Goal: Task Accomplishment & Management: Manage account settings

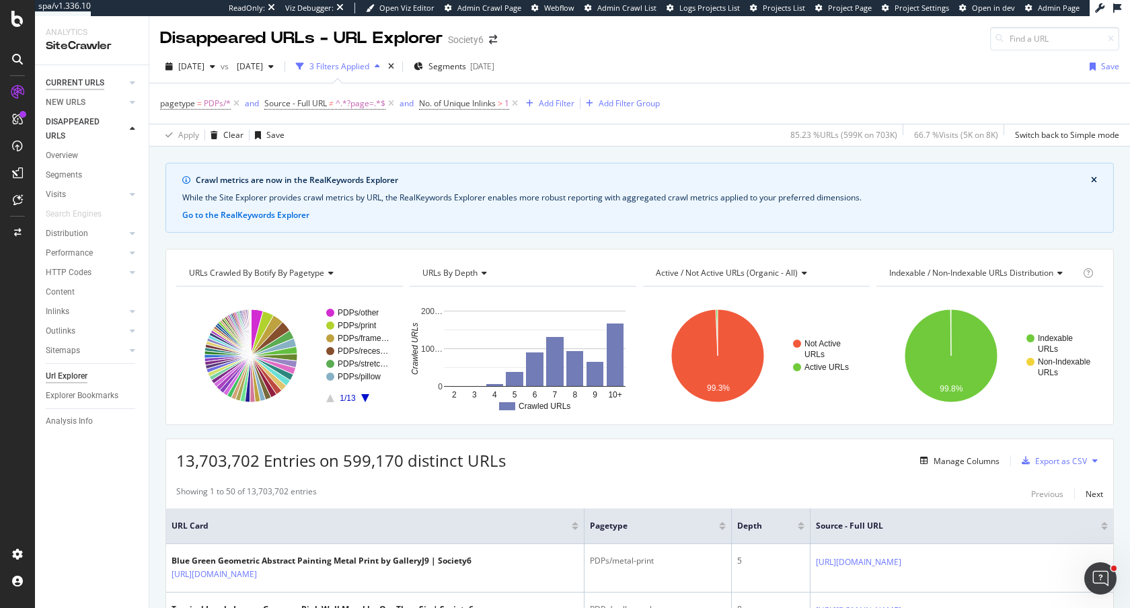
click at [75, 84] on div "CURRENT URLS" at bounding box center [75, 83] width 59 height 14
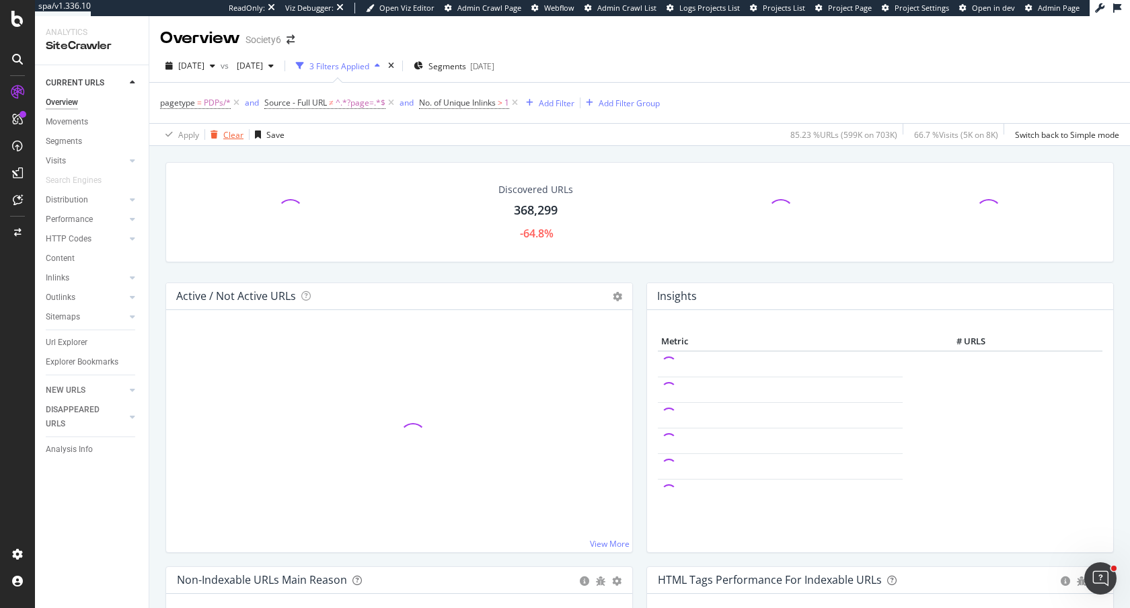
click at [227, 133] on div "Clear" at bounding box center [233, 134] width 20 height 11
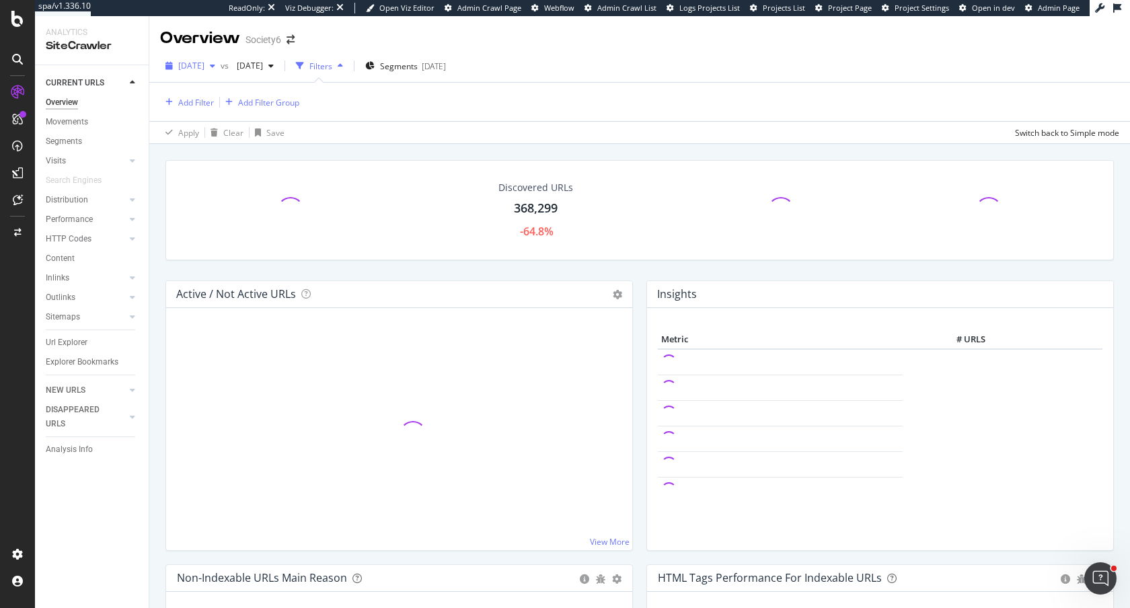
click at [221, 59] on div "2025 Jul. 19th" at bounding box center [190, 66] width 61 height 20
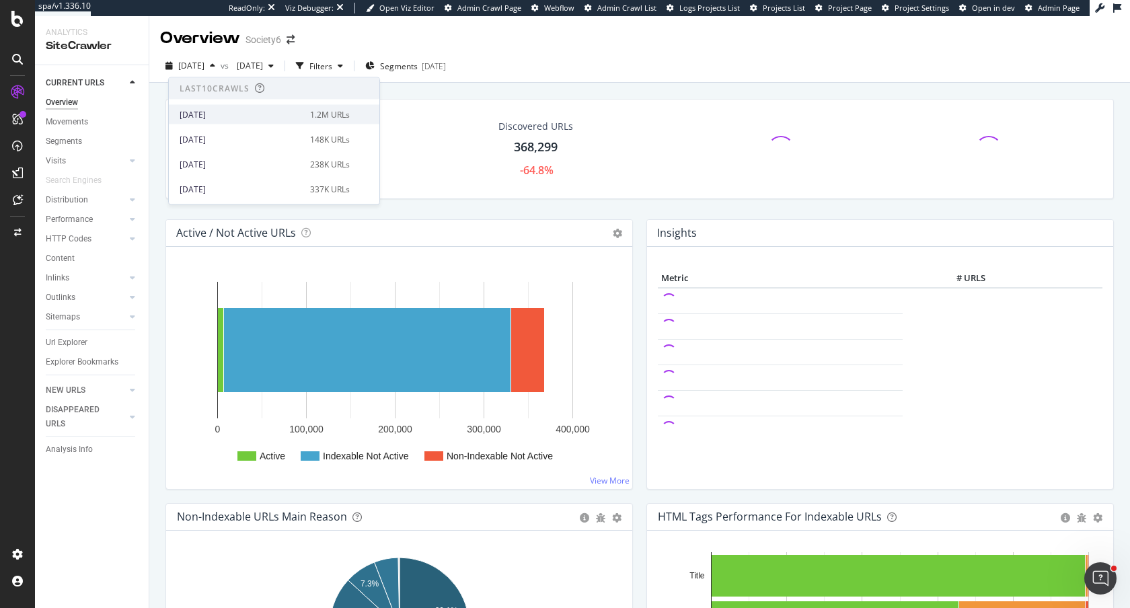
click at [232, 116] on div "2025 Aug. 19th" at bounding box center [241, 114] width 122 height 12
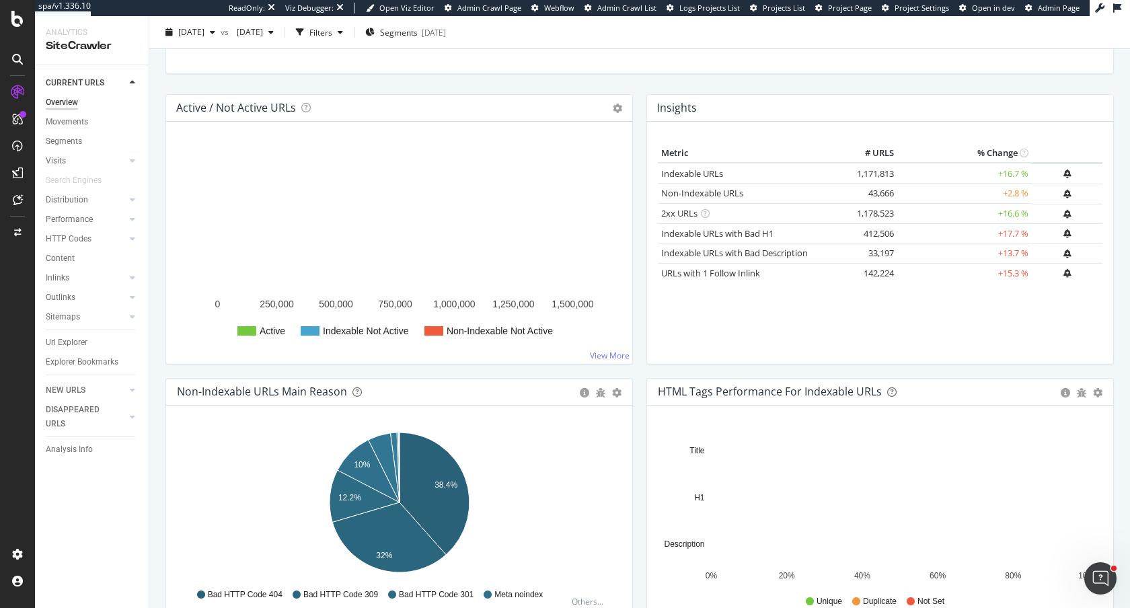
scroll to position [176, 0]
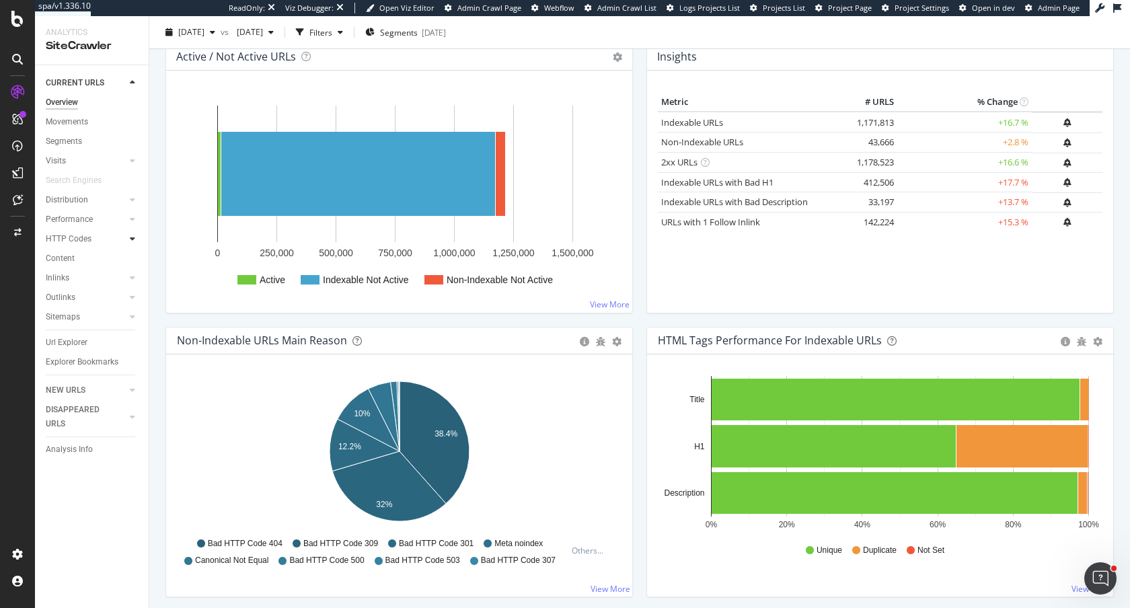
click at [134, 241] on icon at bounding box center [132, 239] width 5 height 8
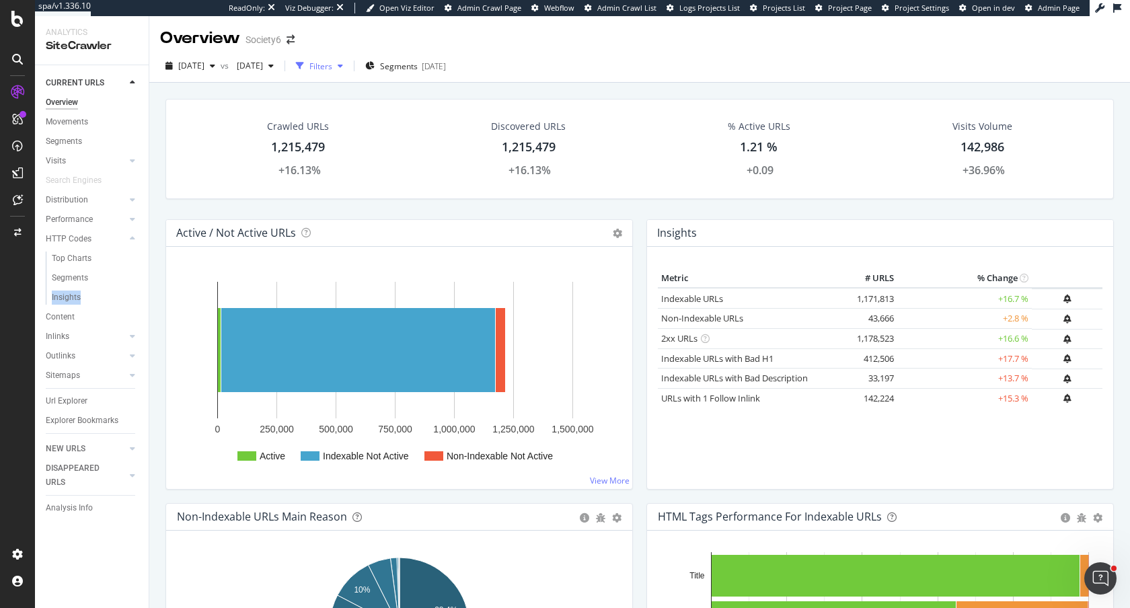
click at [332, 69] on div "Filters" at bounding box center [321, 66] width 23 height 11
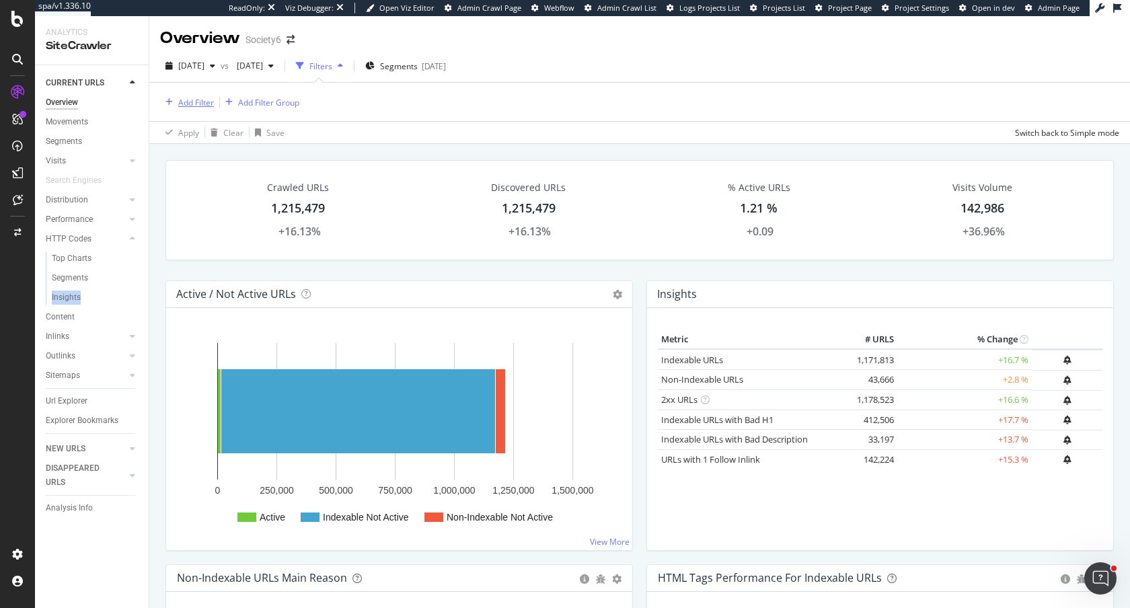
click at [196, 104] on div "Add Filter" at bounding box center [196, 102] width 36 height 11
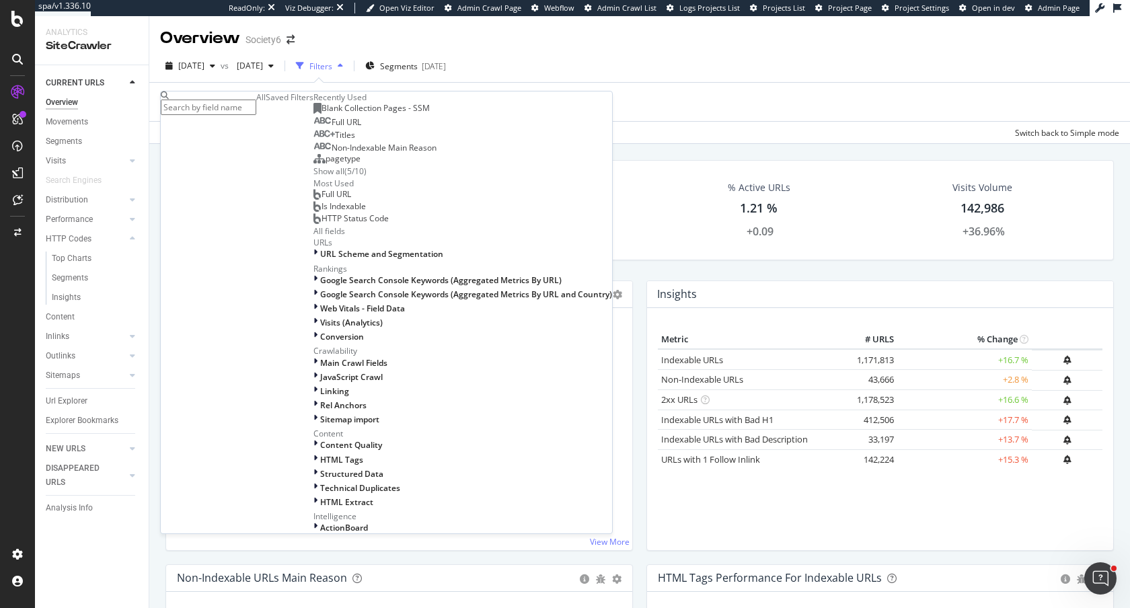
click at [266, 103] on div "Saved Filters" at bounding box center [290, 97] width 48 height 11
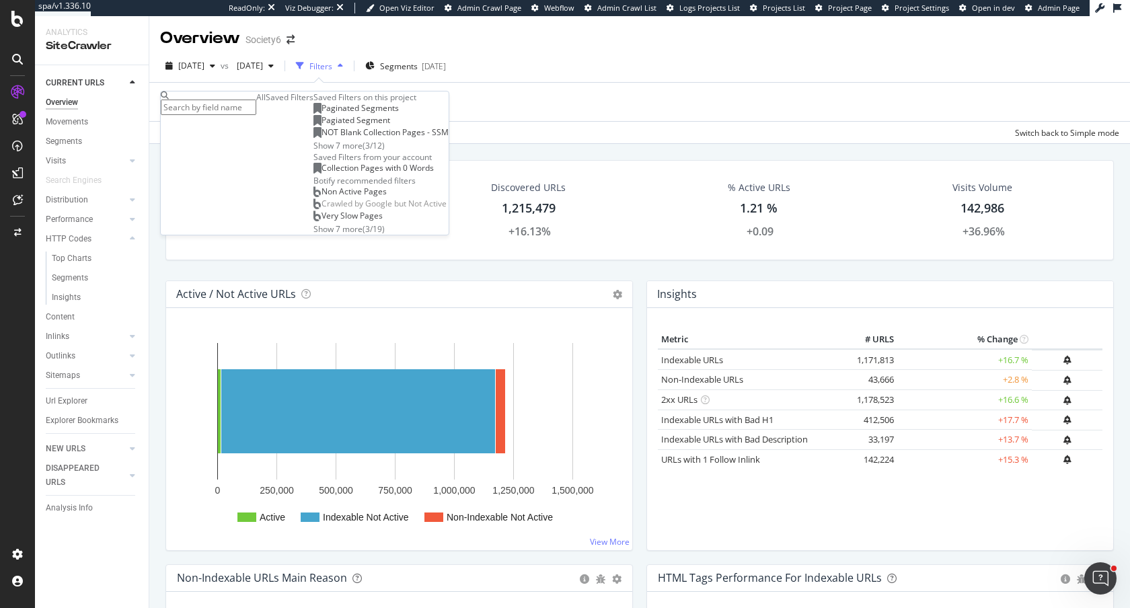
click at [314, 151] on div "Show 7 more" at bounding box center [338, 145] width 49 height 11
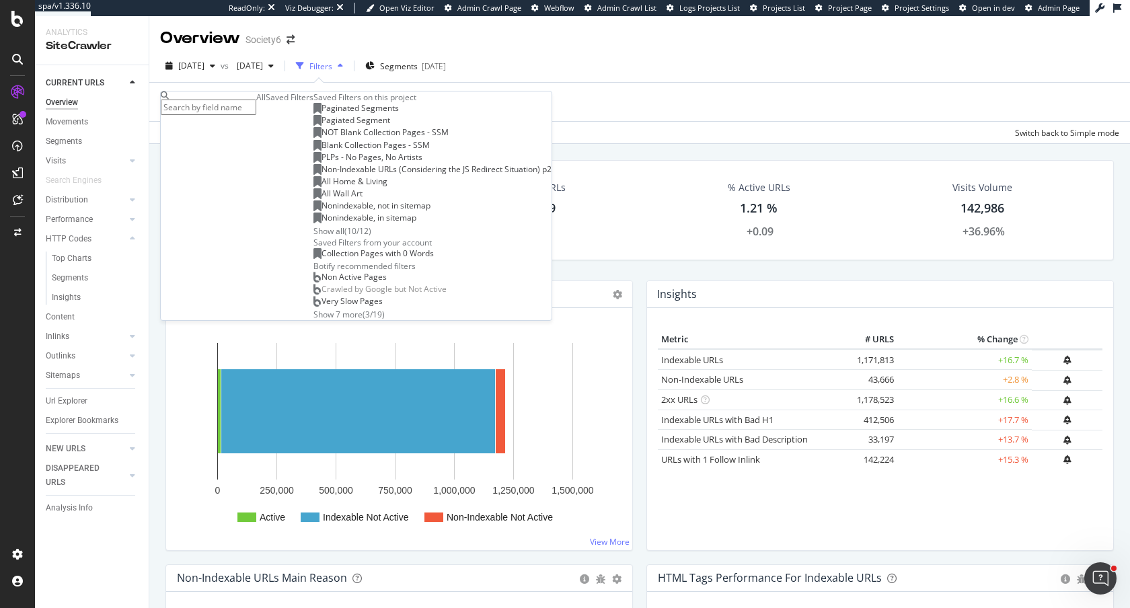
click at [322, 151] on span "Blank Collection Pages - SSM" at bounding box center [376, 144] width 108 height 11
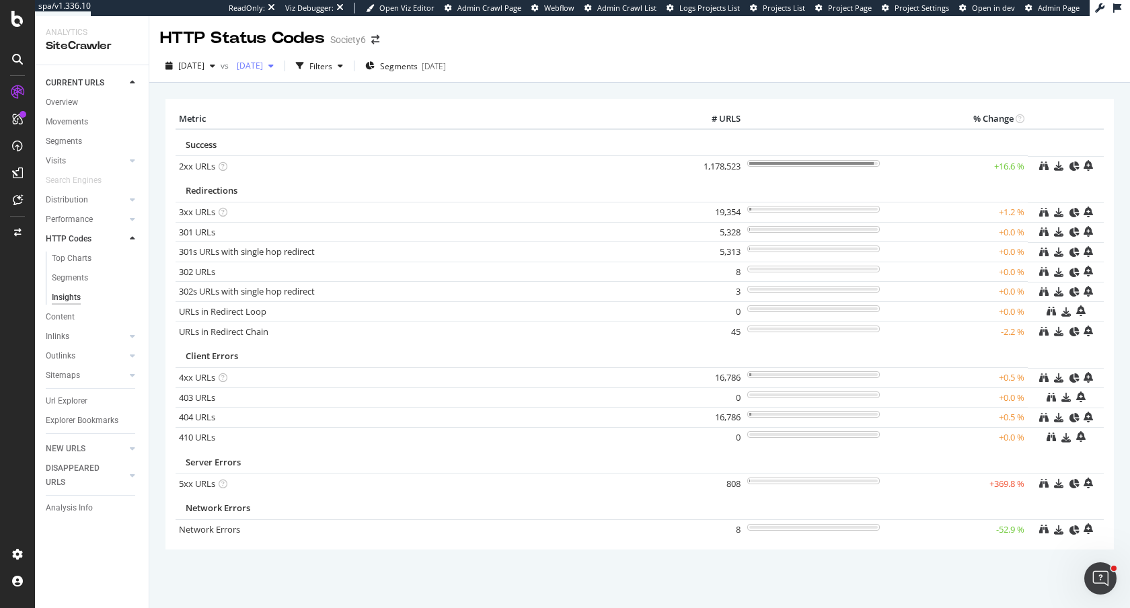
click at [263, 64] on span "2025 Jul. 5th" at bounding box center [247, 65] width 32 height 11
click at [283, 138] on div "2025 Aug. 16th" at bounding box center [324, 139] width 122 height 12
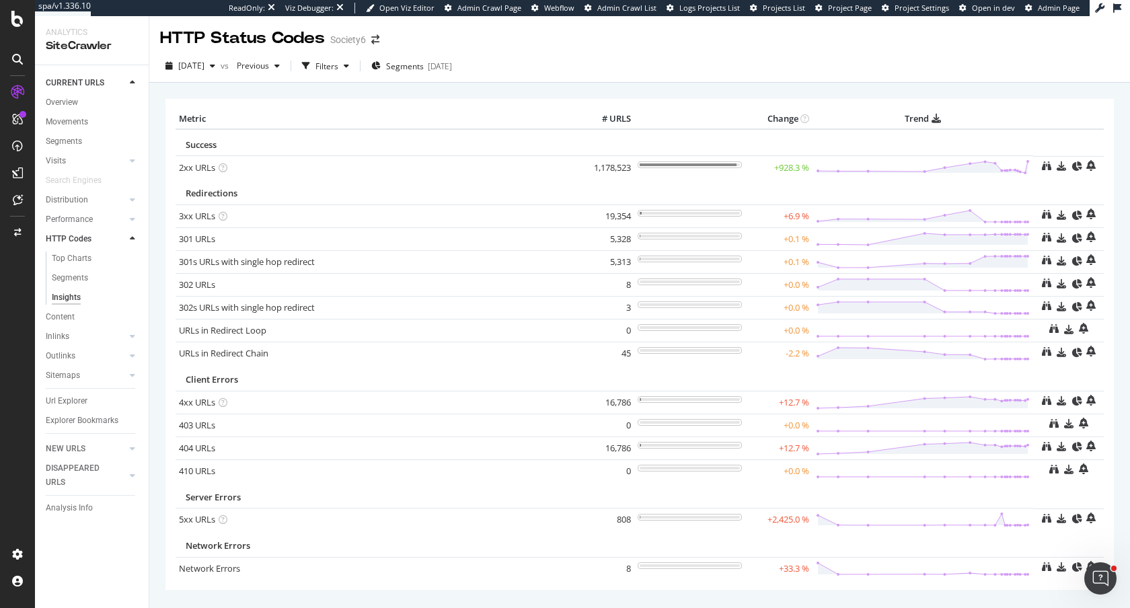
scroll to position [26, 0]
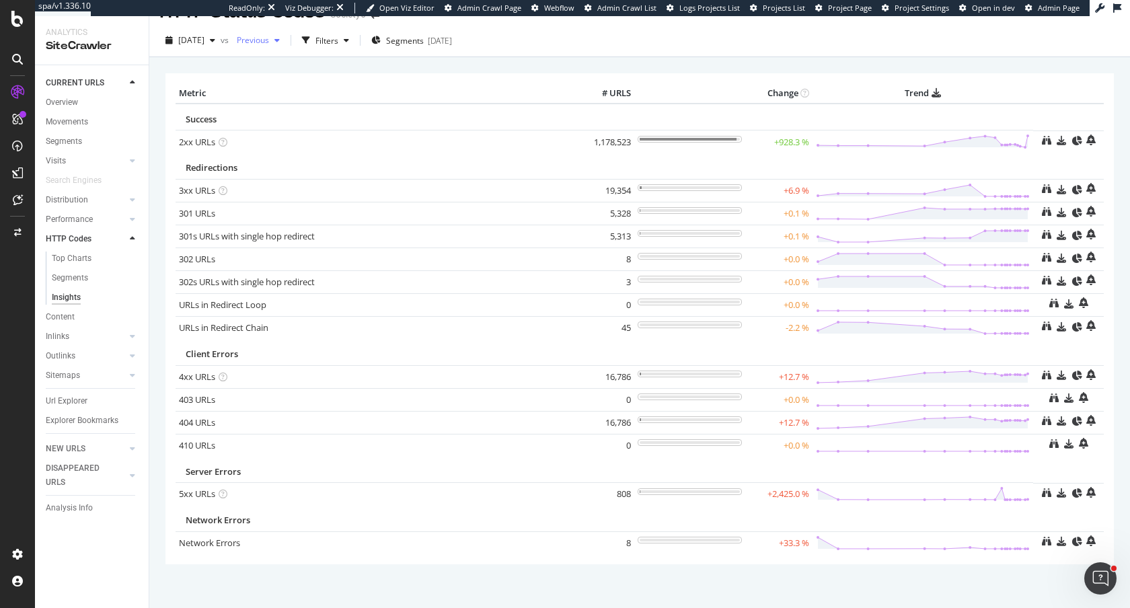
click at [277, 49] on div "Previous" at bounding box center [258, 40] width 54 height 20
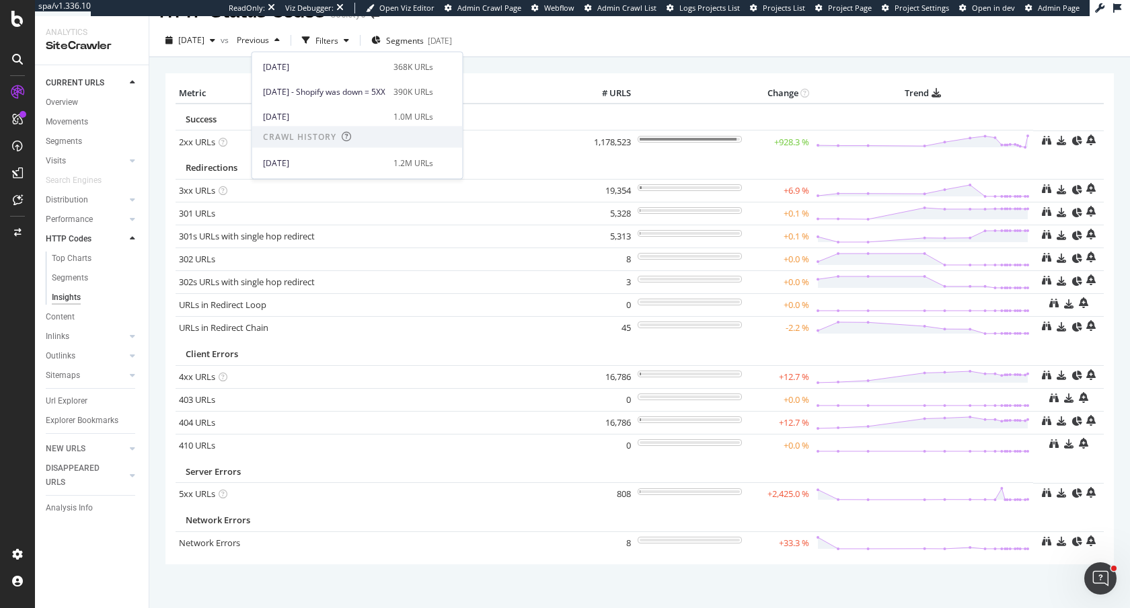
scroll to position [205, 0]
click at [331, 108] on div "2025 Jul. 5th" at bounding box center [324, 108] width 122 height 12
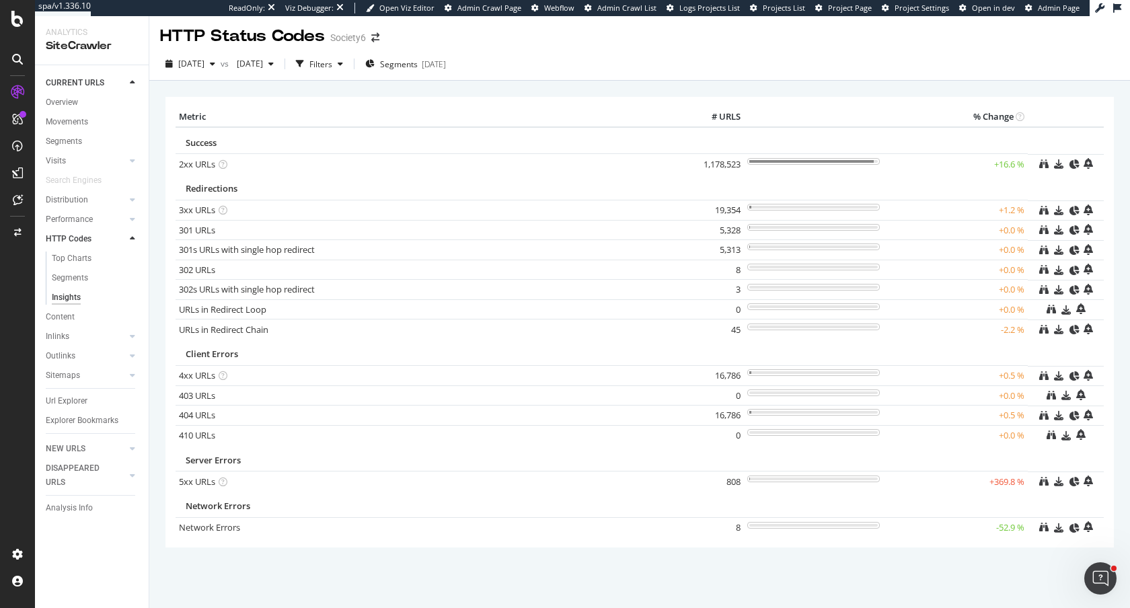
scroll to position [1, 0]
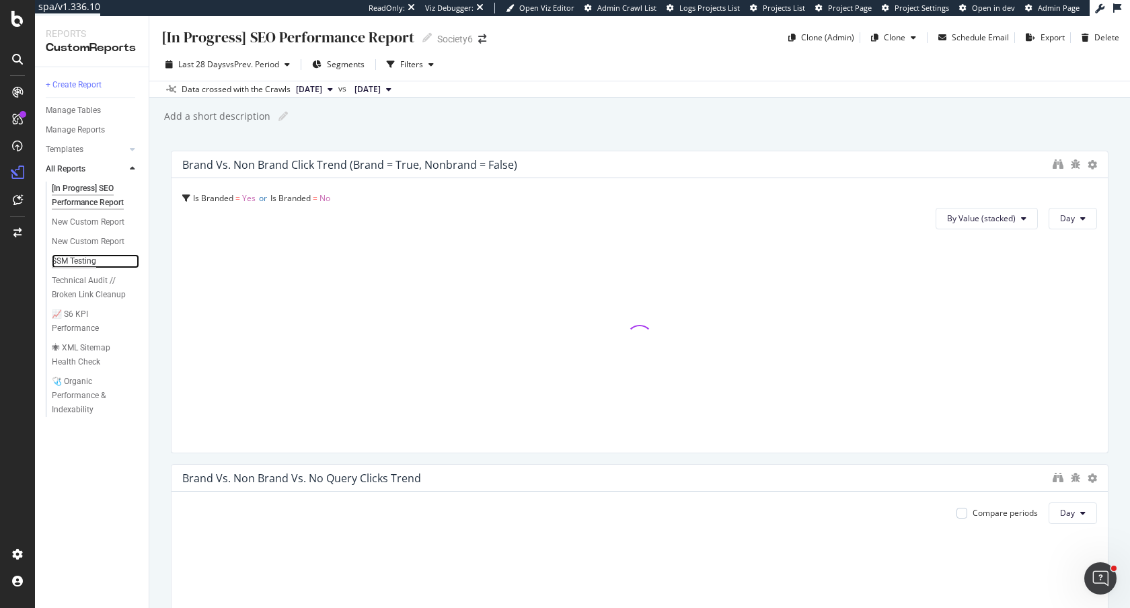
click at [81, 259] on div "SSM Testing" at bounding box center [74, 261] width 44 height 14
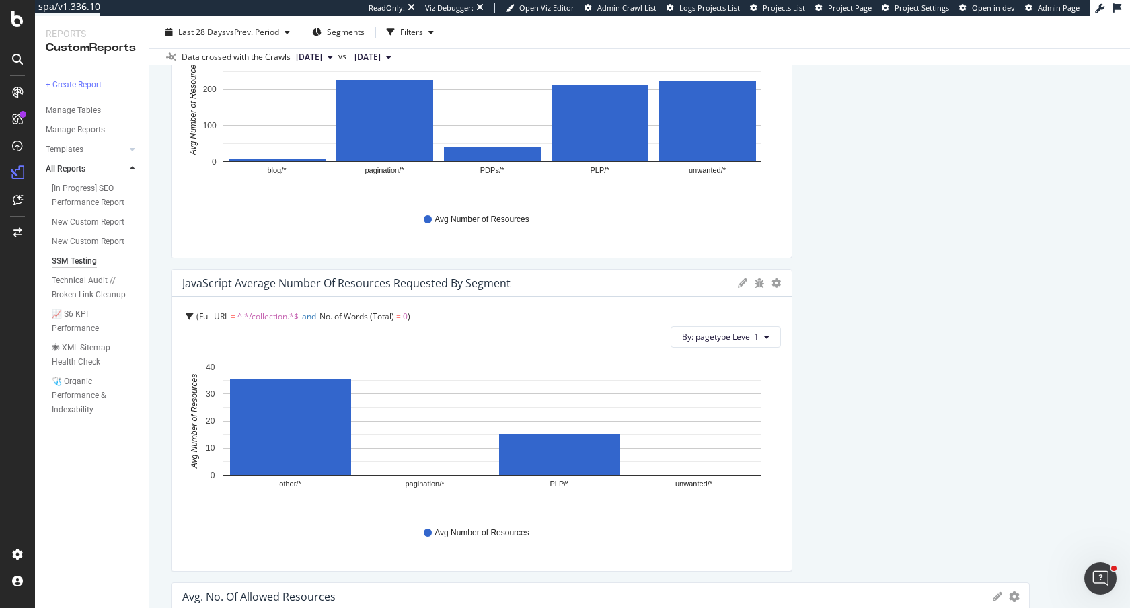
scroll to position [667, 0]
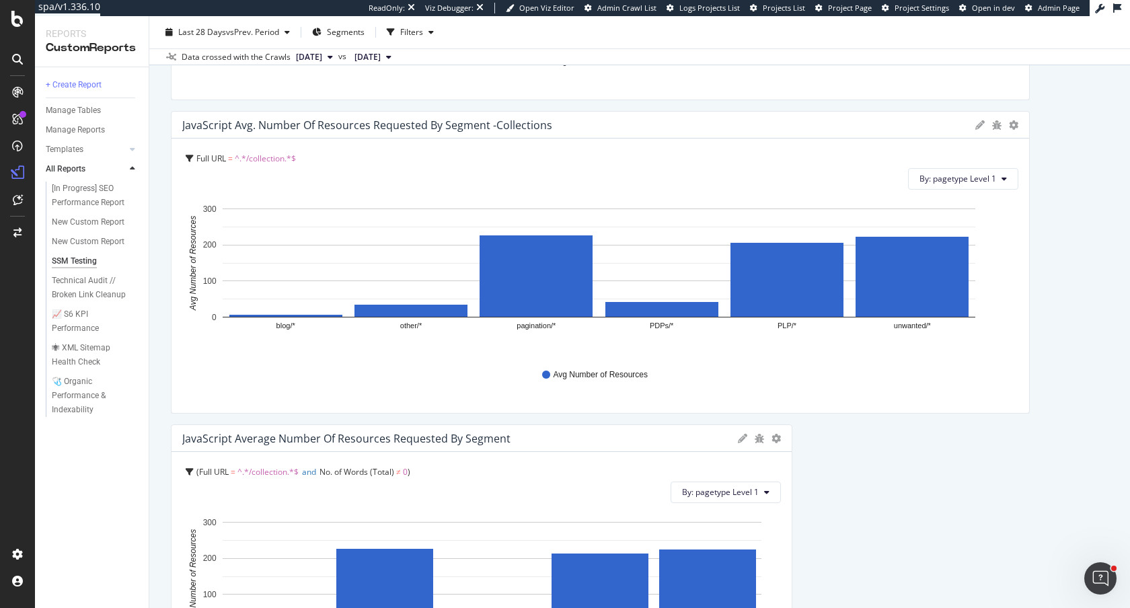
click at [333, 56] on icon at bounding box center [330, 57] width 5 height 8
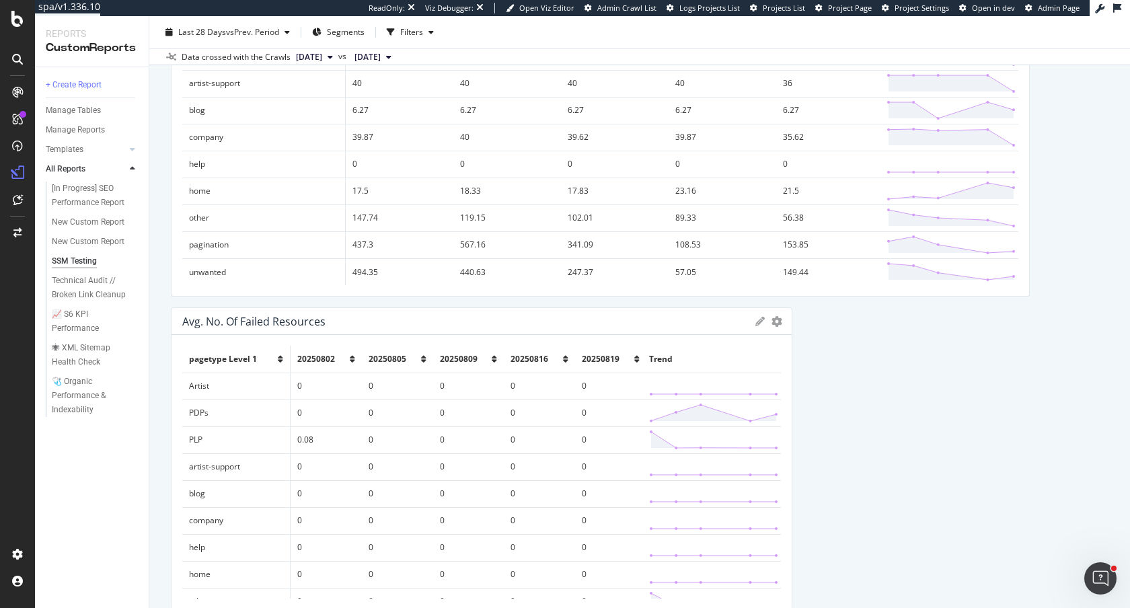
scroll to position [2987, 0]
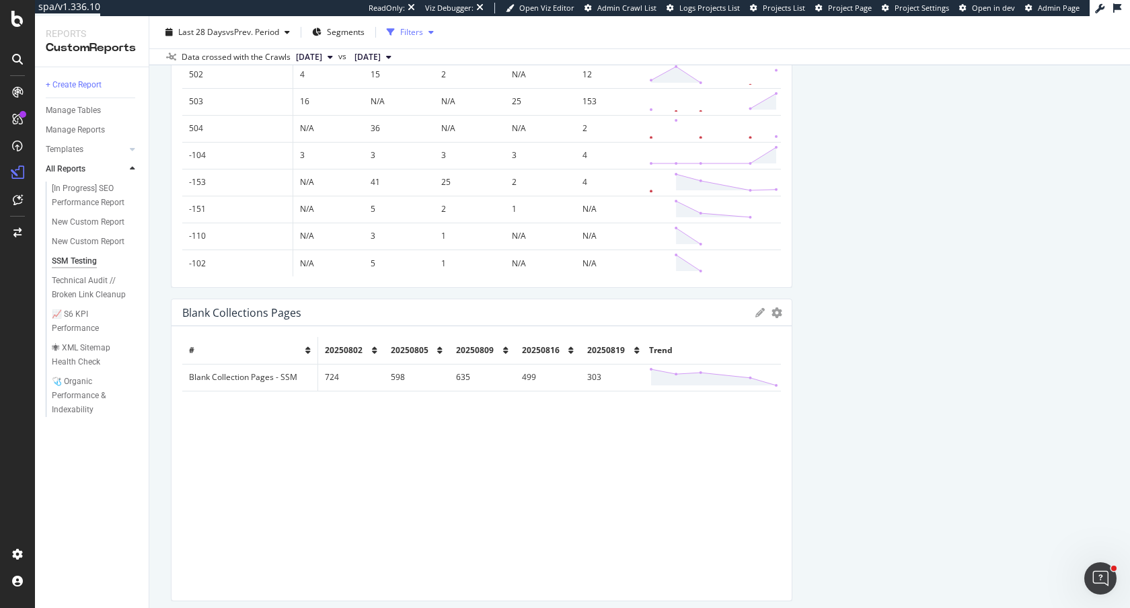
click at [415, 33] on div "Filters" at bounding box center [411, 31] width 23 height 11
click at [322, 56] on span "2025 Aug. 19th" at bounding box center [309, 57] width 26 height 12
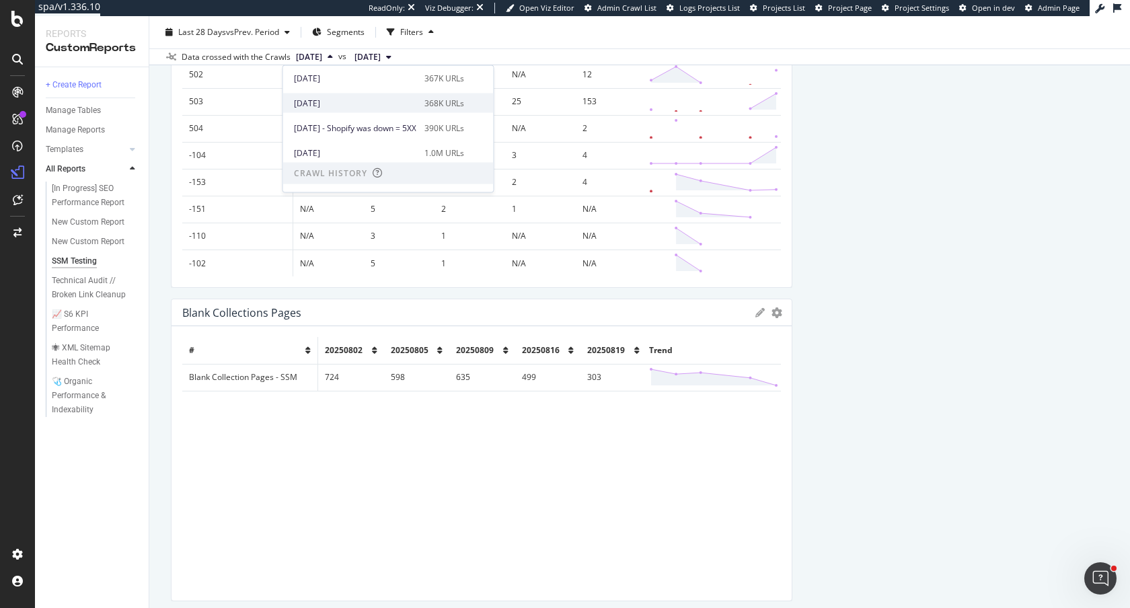
click at [464, 102] on div "368K URLs" at bounding box center [445, 103] width 40 height 12
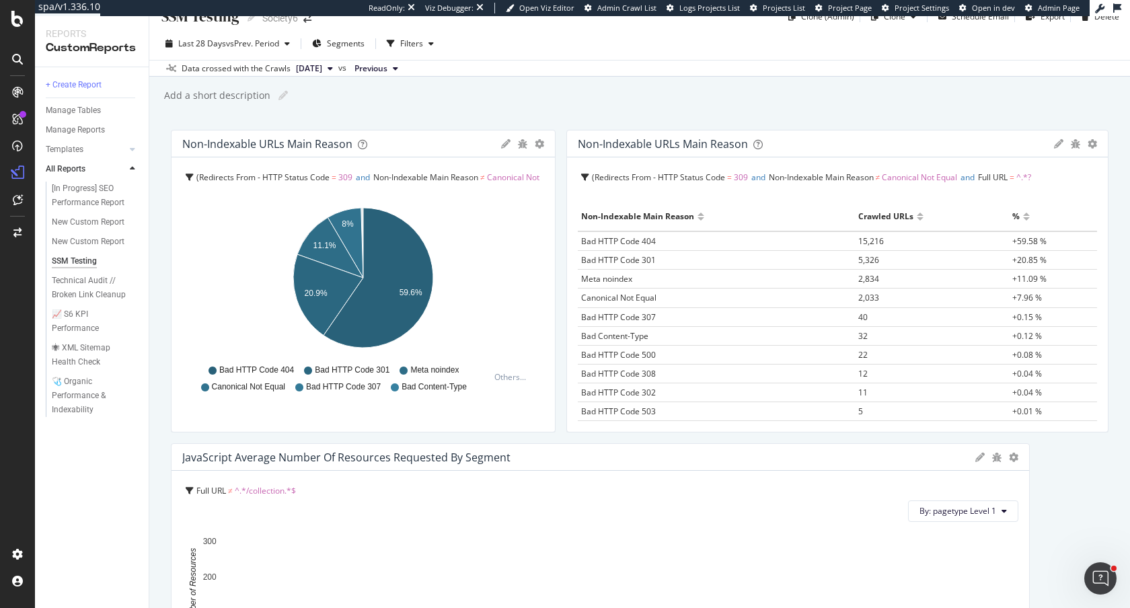
scroll to position [2987, 0]
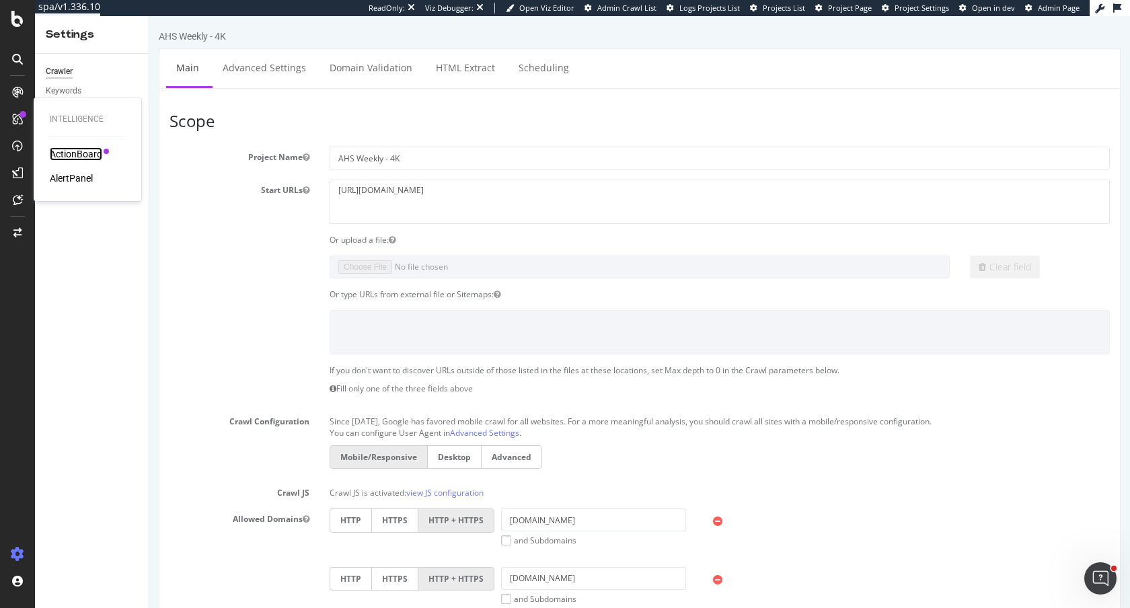
click at [80, 151] on div "ActionBoard" at bounding box center [76, 153] width 52 height 13
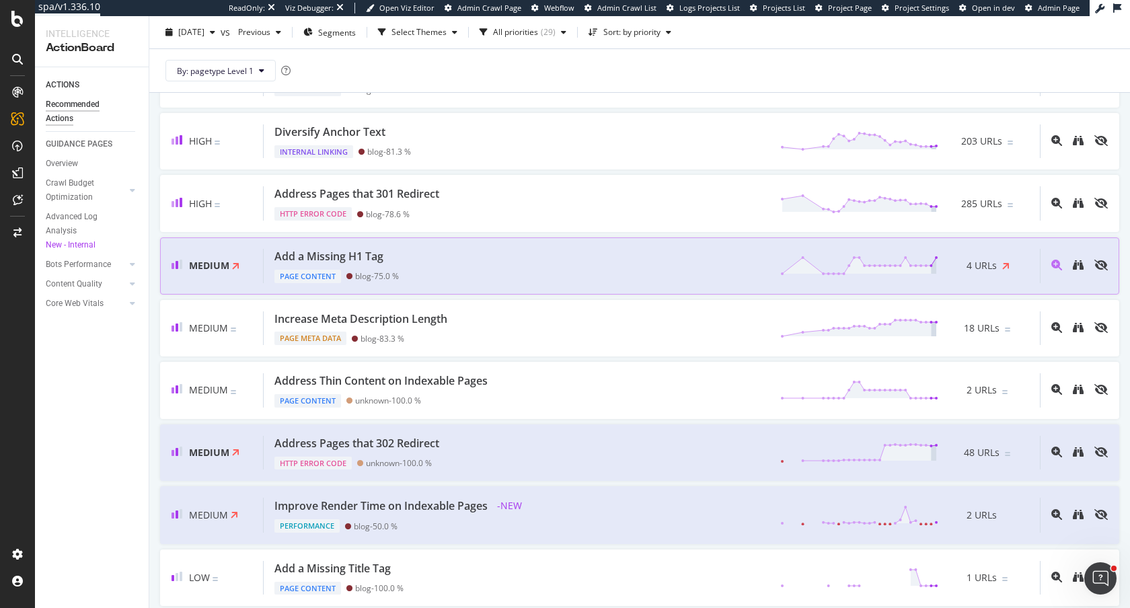
scroll to position [332, 0]
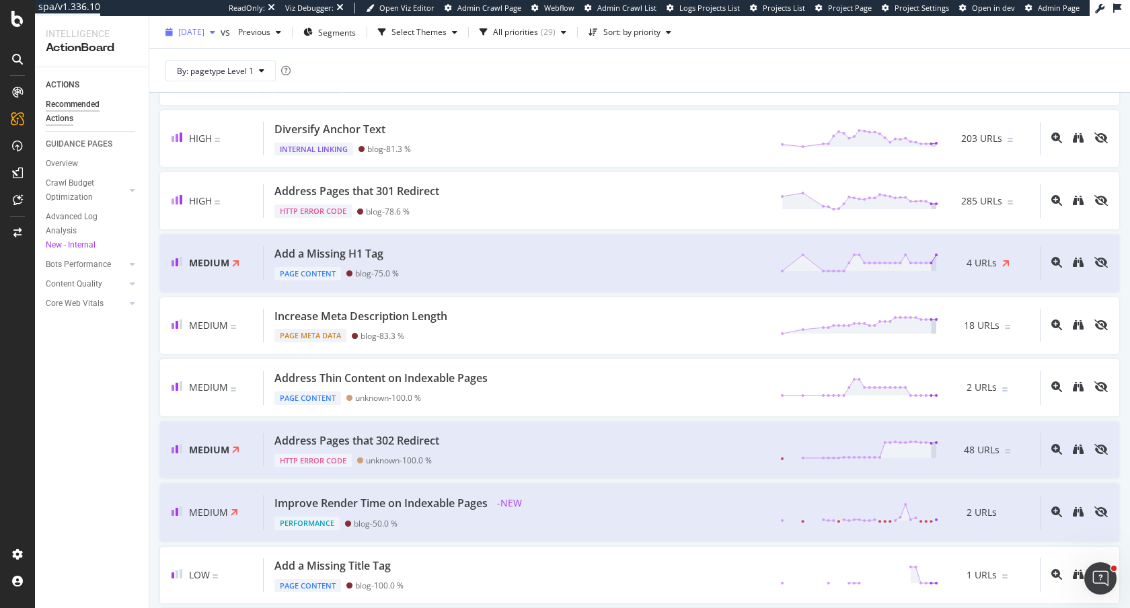
click at [213, 38] on div "2025 Aug. 18th" at bounding box center [190, 32] width 61 height 20
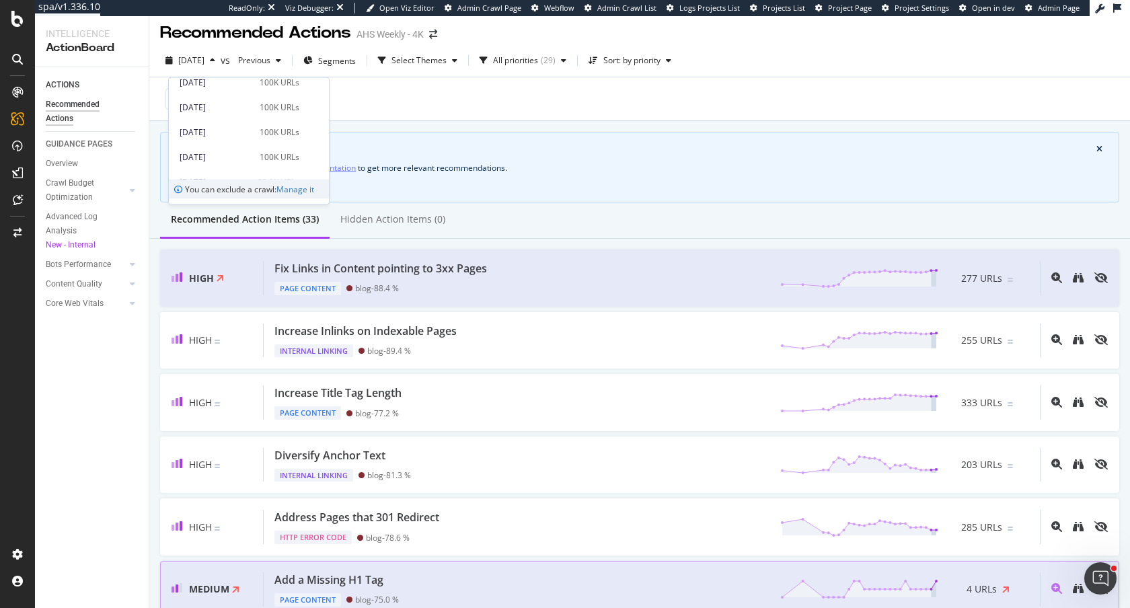
scroll to position [0, 0]
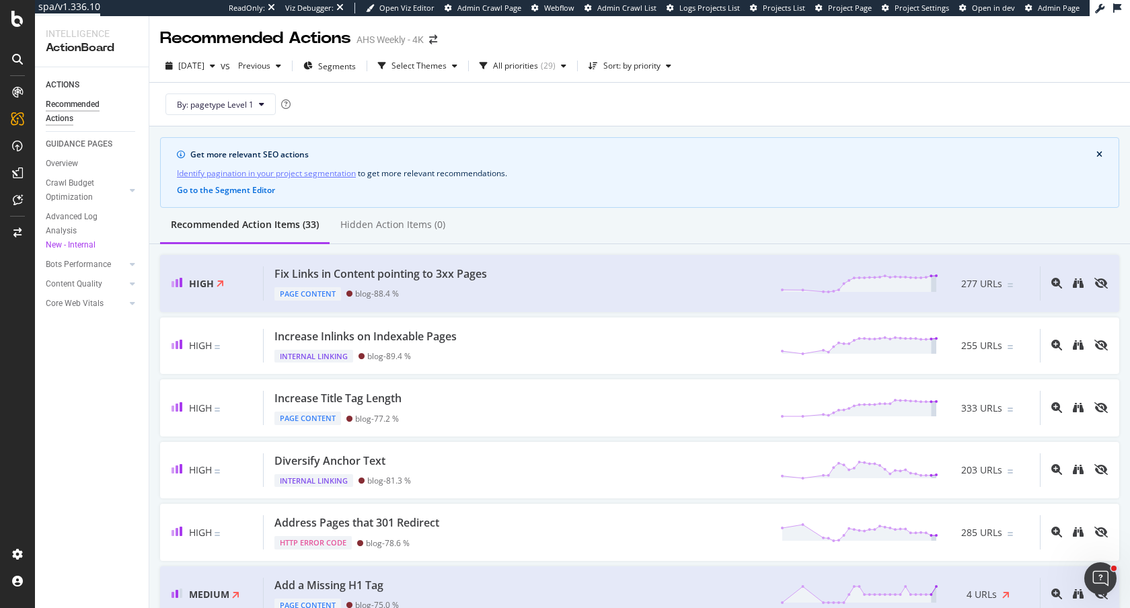
click at [205, 67] on span "2025 Aug. 18th" at bounding box center [191, 65] width 26 height 11
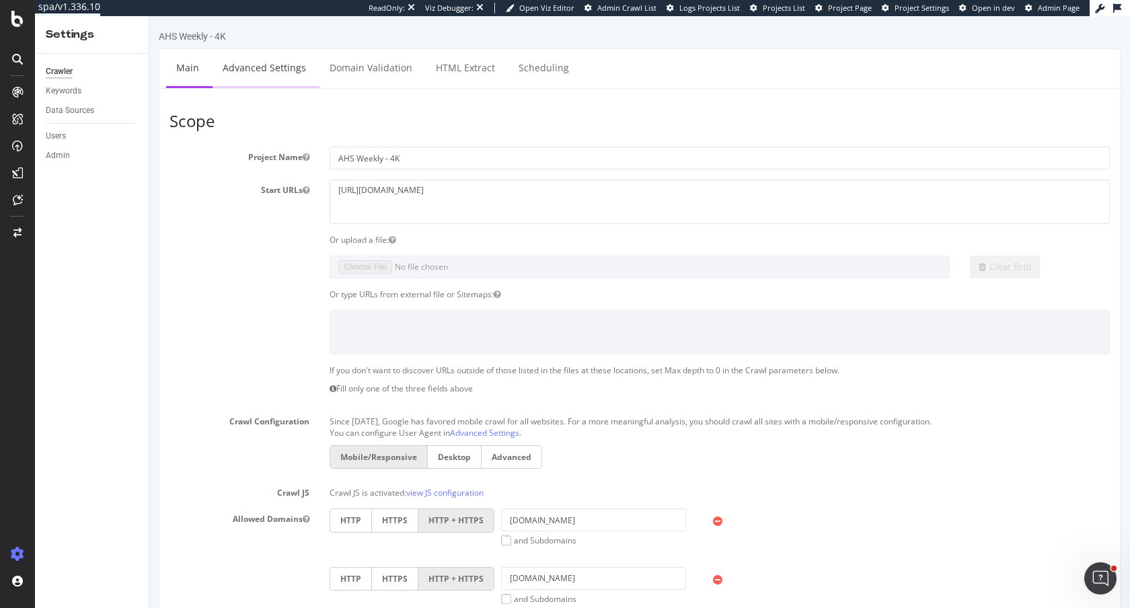
click at [239, 69] on link "Advanced Settings" at bounding box center [265, 67] width 104 height 37
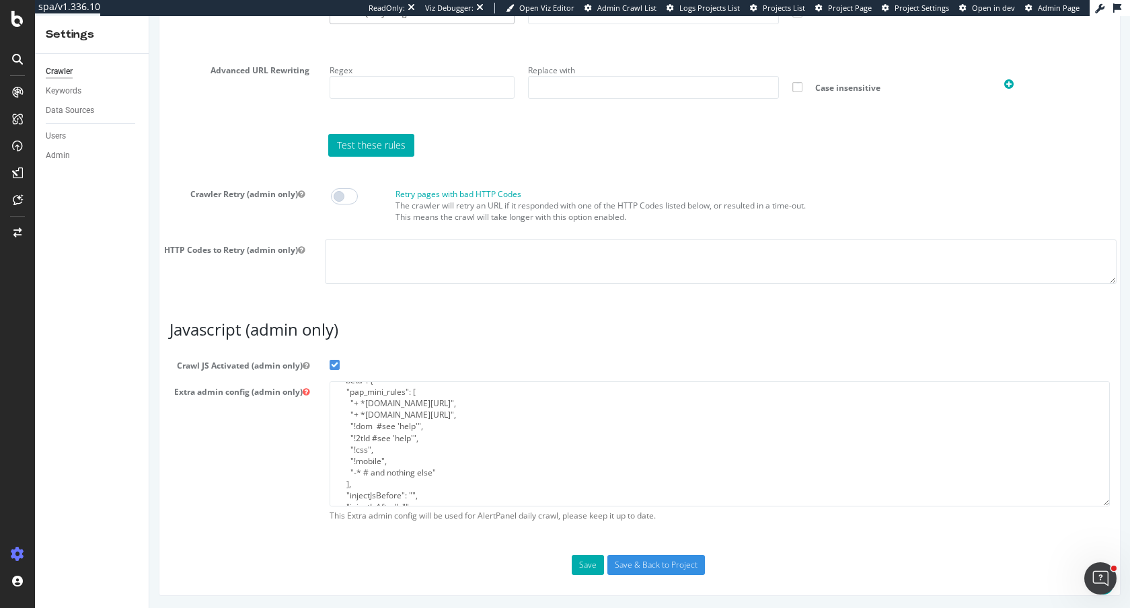
scroll to position [59, 0]
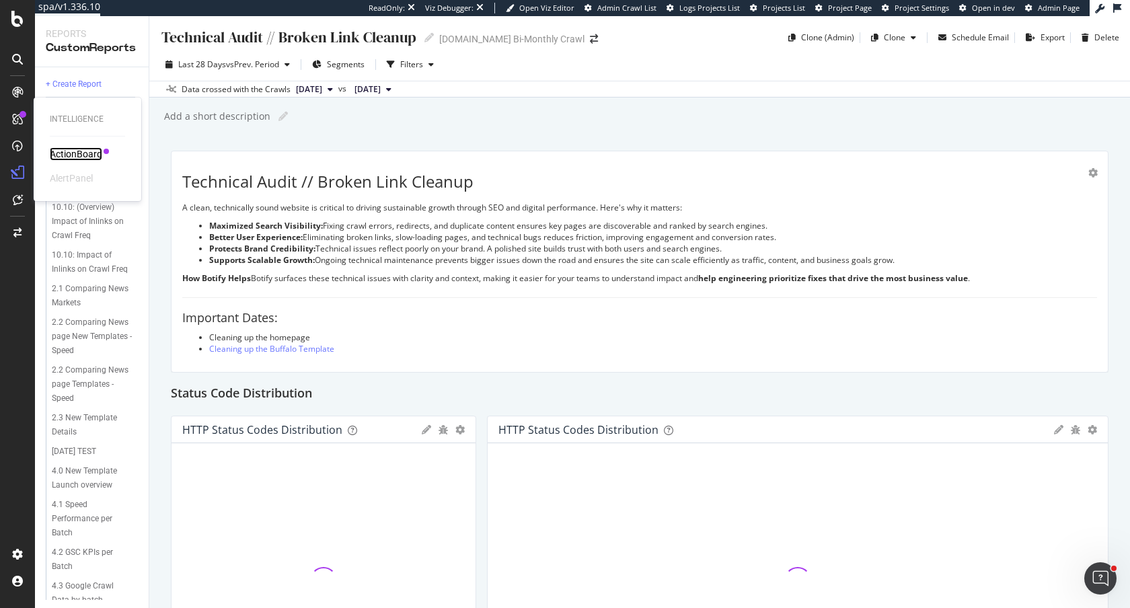
click at [73, 154] on div "ActionBoard" at bounding box center [76, 153] width 52 height 13
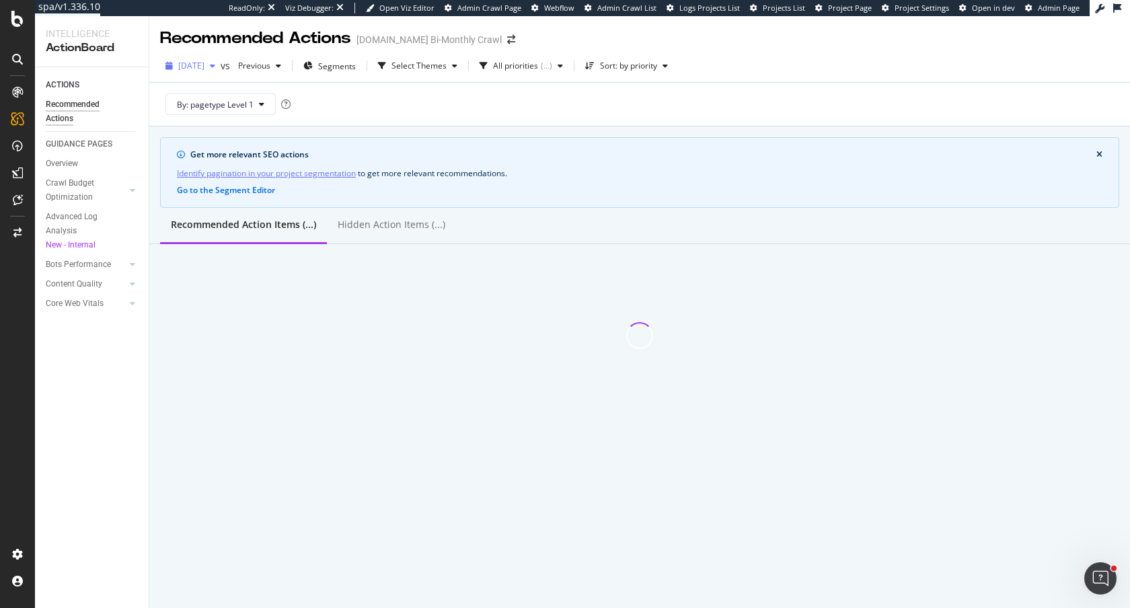
click at [205, 67] on span "[DATE]" at bounding box center [191, 65] width 26 height 11
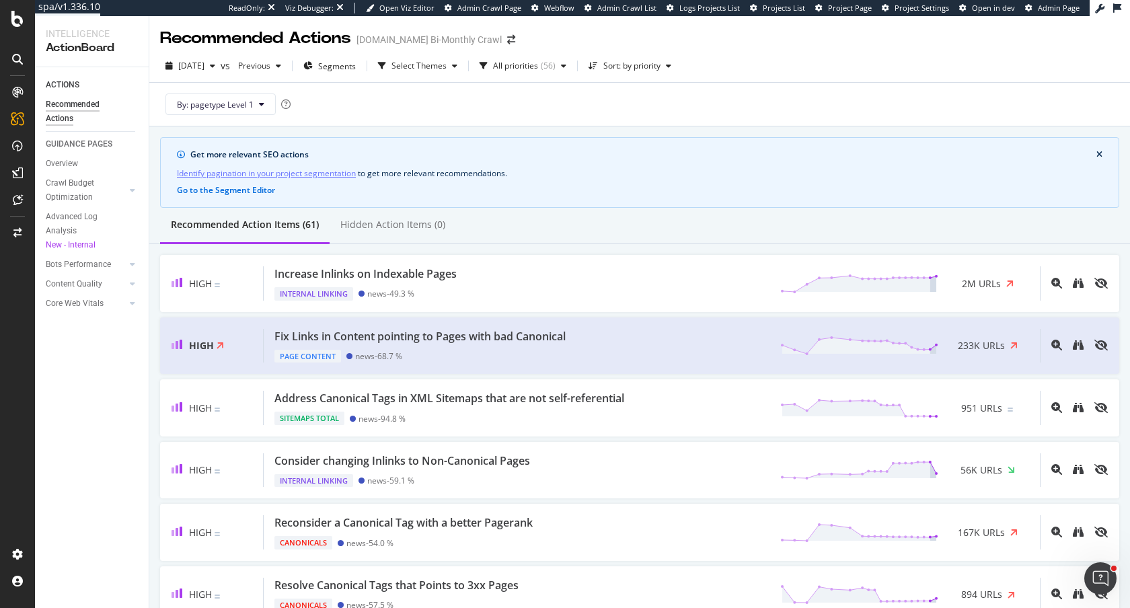
click at [557, 213] on div "Recommended Action Items (61) Hidden Action Items (0)" at bounding box center [639, 226] width 981 height 36
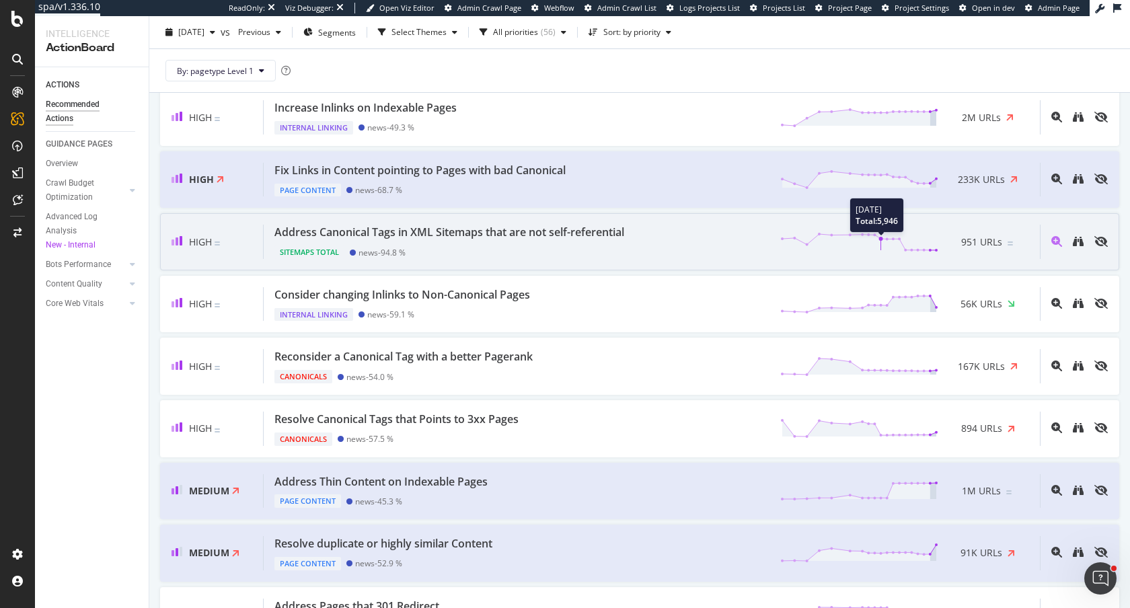
scroll to position [170, 0]
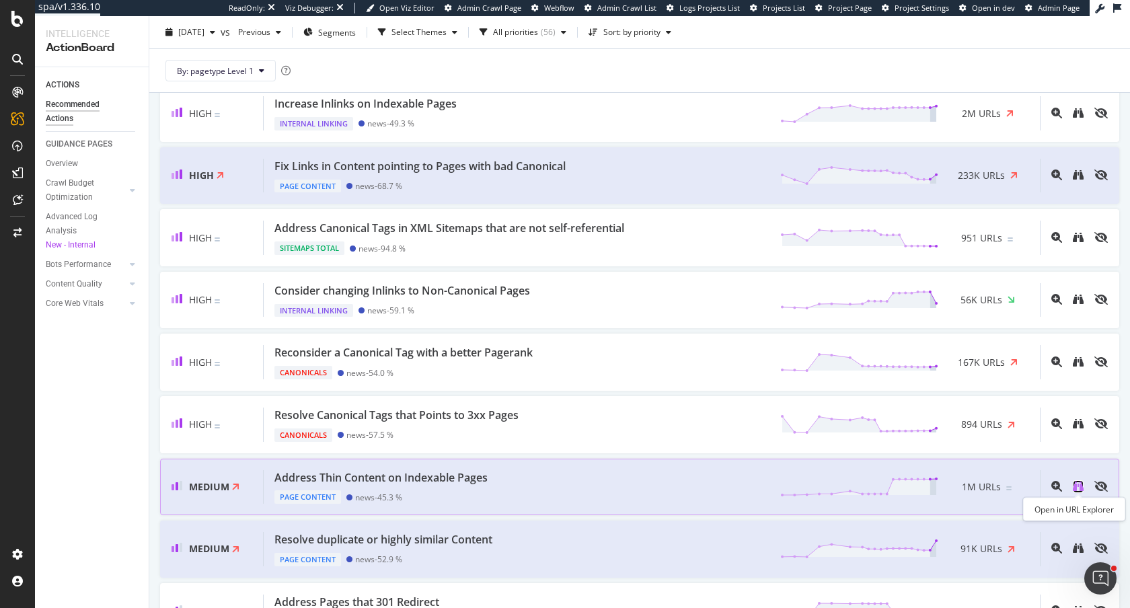
click at [1080, 486] on icon "binoculars" at bounding box center [1078, 486] width 11 height 11
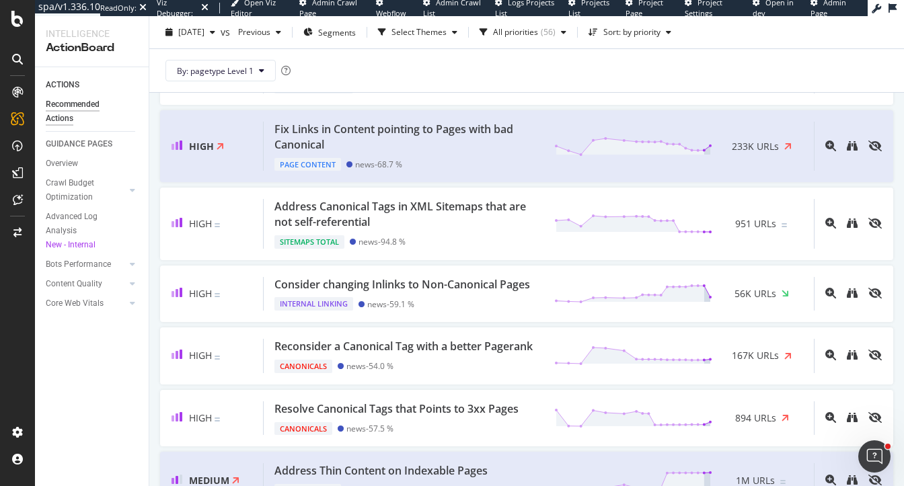
scroll to position [210, 0]
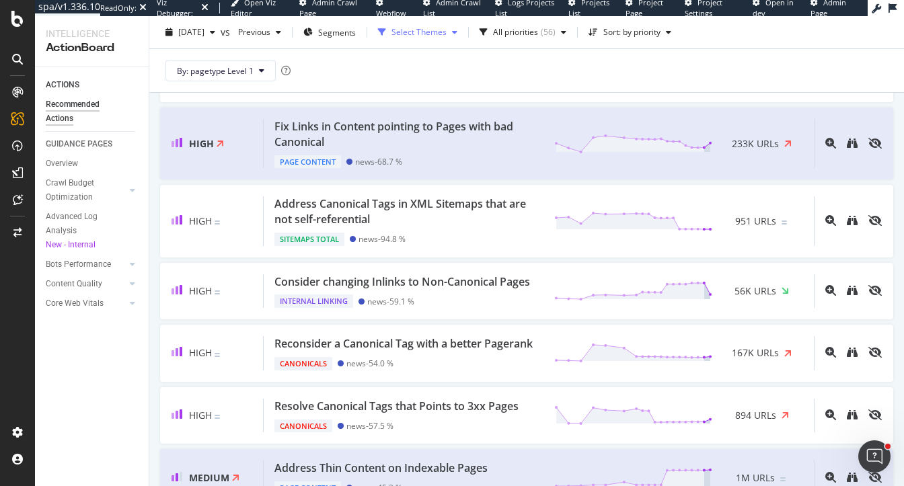
click at [447, 34] on div "Select Themes" at bounding box center [419, 32] width 55 height 8
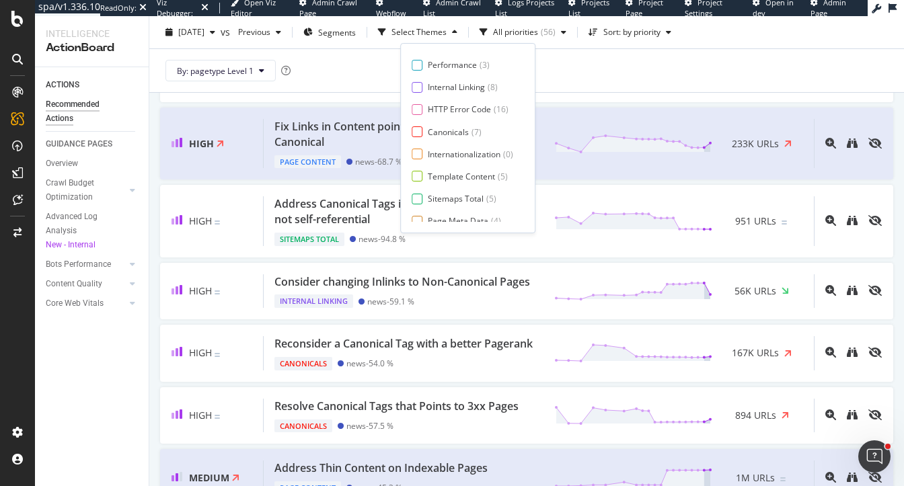
scroll to position [22, 0]
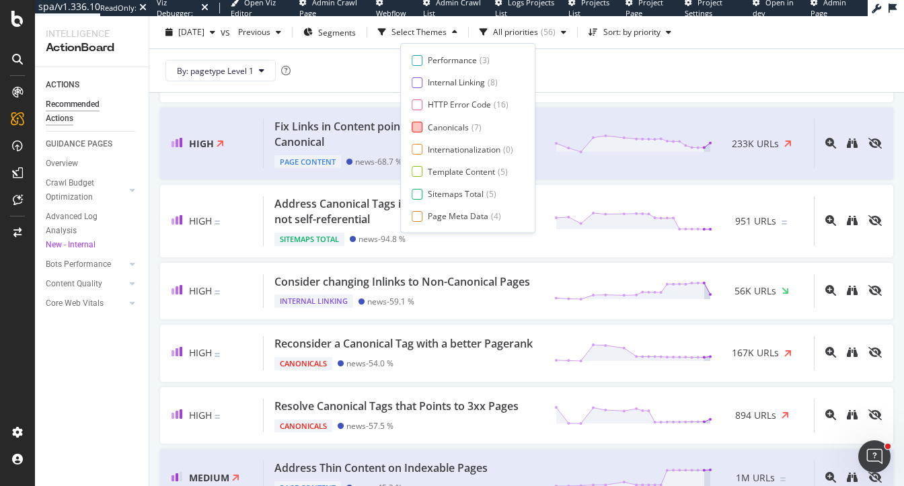
click at [414, 131] on div at bounding box center [417, 127] width 11 height 11
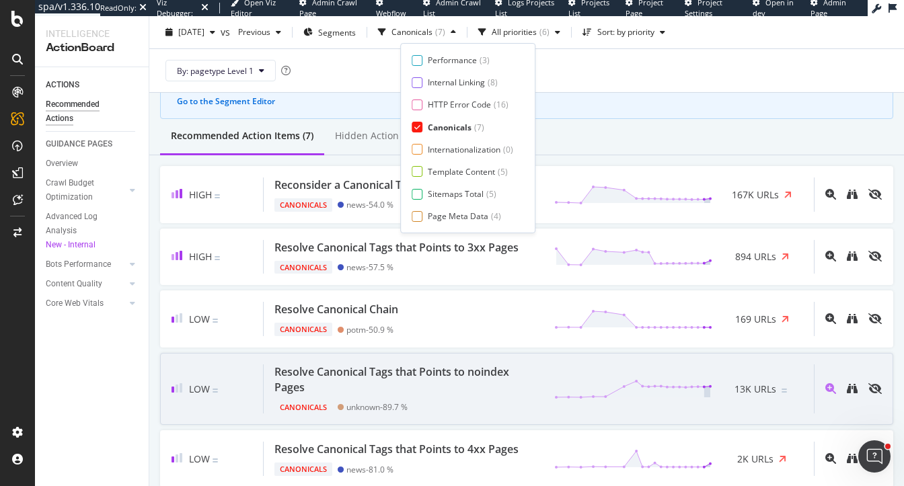
scroll to position [90, 0]
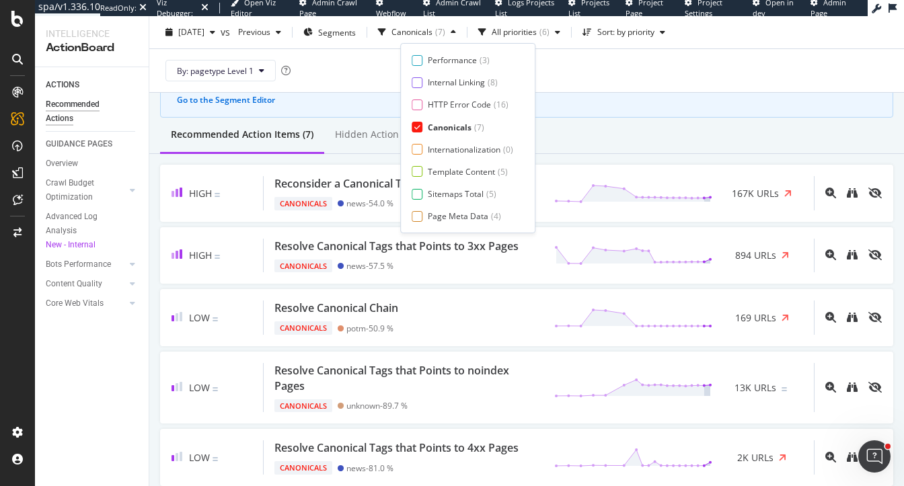
click at [647, 133] on div "Recommended Action Items (7) Hidden Action Items (0)" at bounding box center [526, 136] width 755 height 36
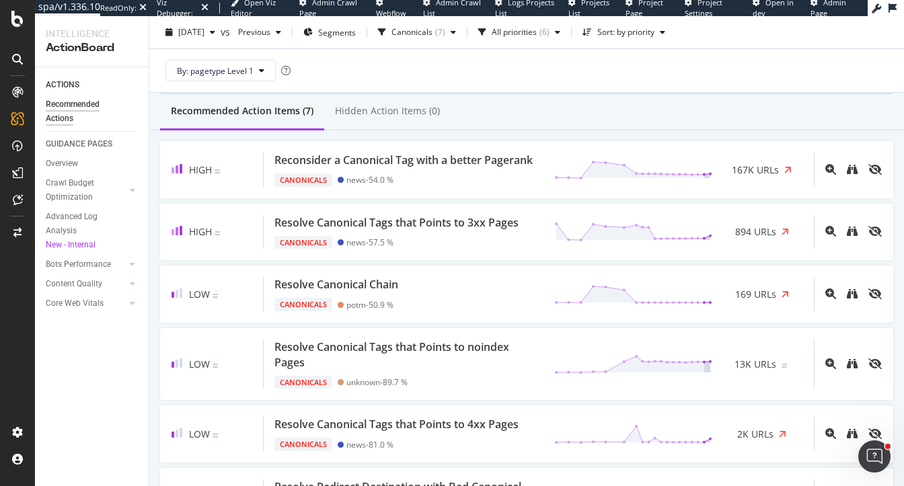
scroll to position [118, 0]
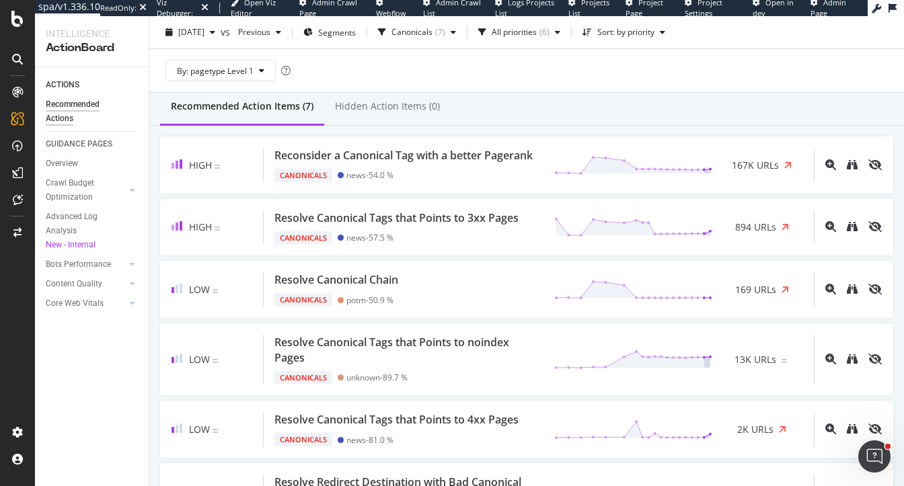
click at [575, 104] on div "Recommended Action Items (7) Hidden Action Items (0)" at bounding box center [526, 107] width 755 height 36
click at [433, 32] on div "Canonicals" at bounding box center [412, 32] width 41 height 8
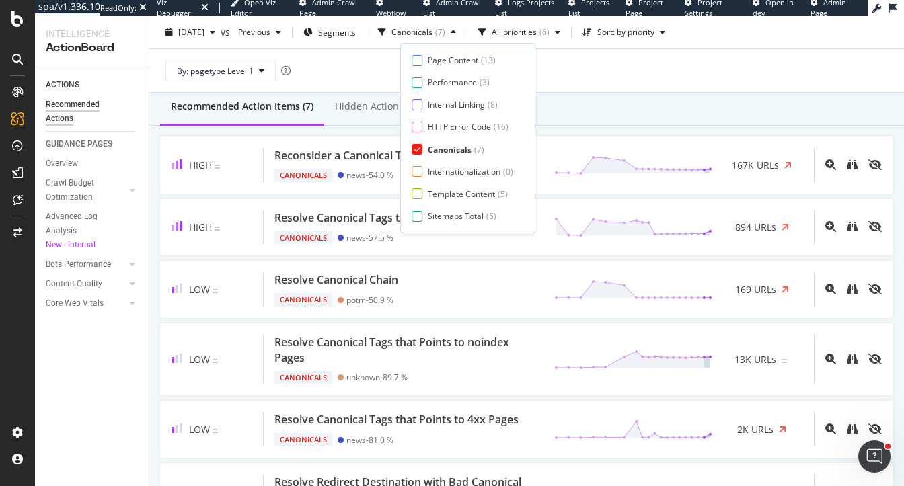
click at [410, 149] on div "Page Content ( 13 ) Performance ( 3 ) Internal Linking ( 8 ) HTTP Error Code ( …" at bounding box center [467, 138] width 135 height 190
click at [414, 145] on div at bounding box center [417, 149] width 11 height 11
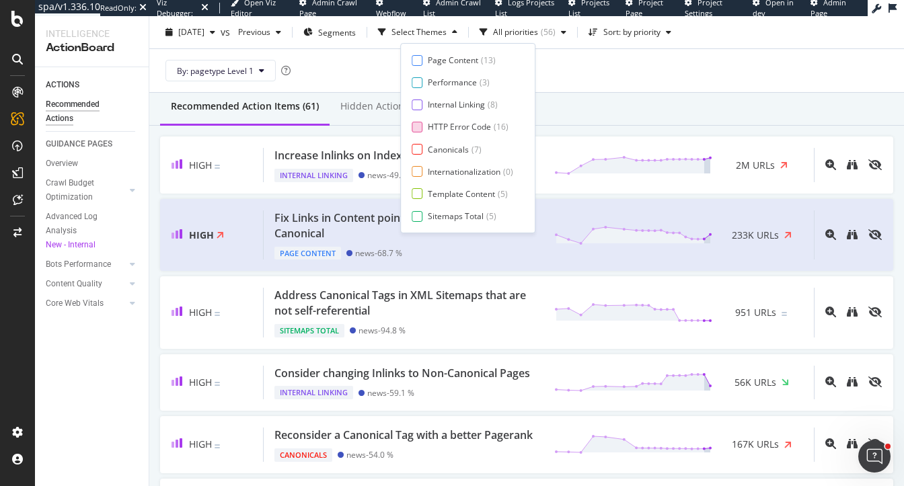
click at [412, 127] on div at bounding box center [417, 127] width 11 height 11
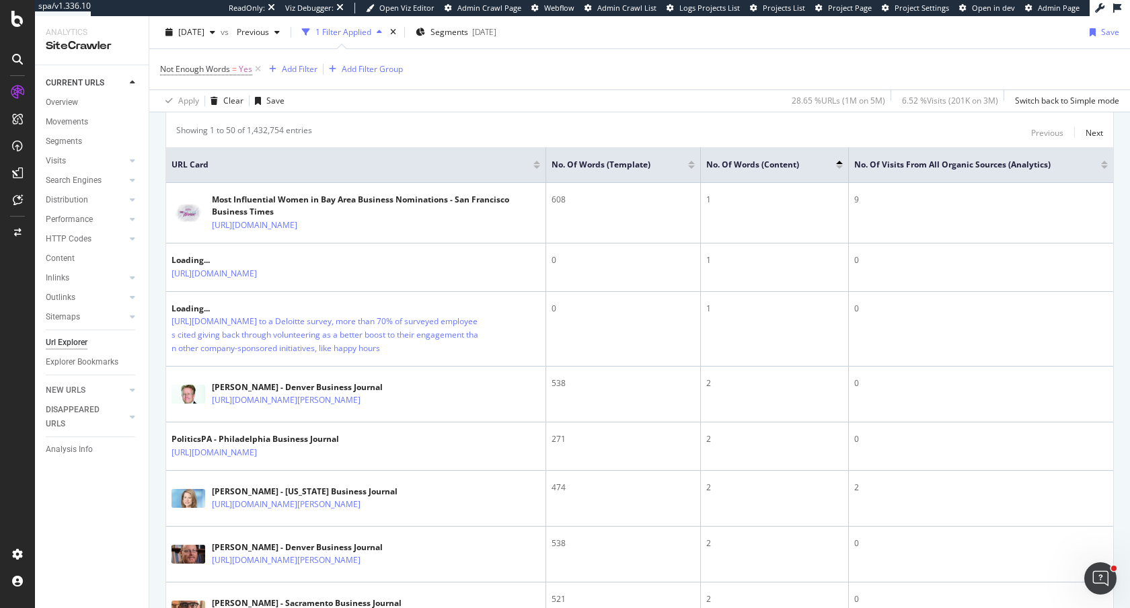
scroll to position [397, 0]
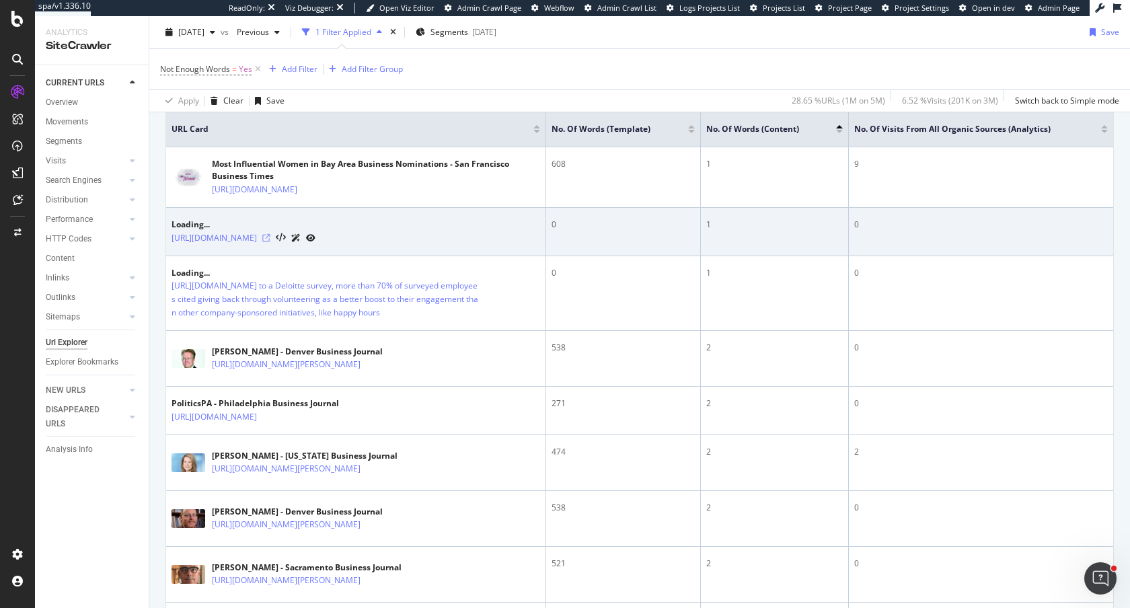
click at [270, 242] on icon at bounding box center [266, 238] width 8 height 8
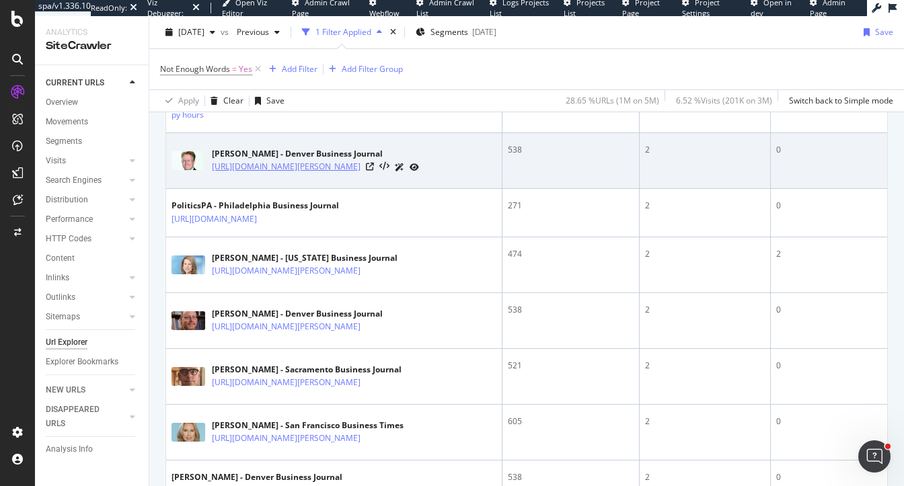
scroll to position [614, 0]
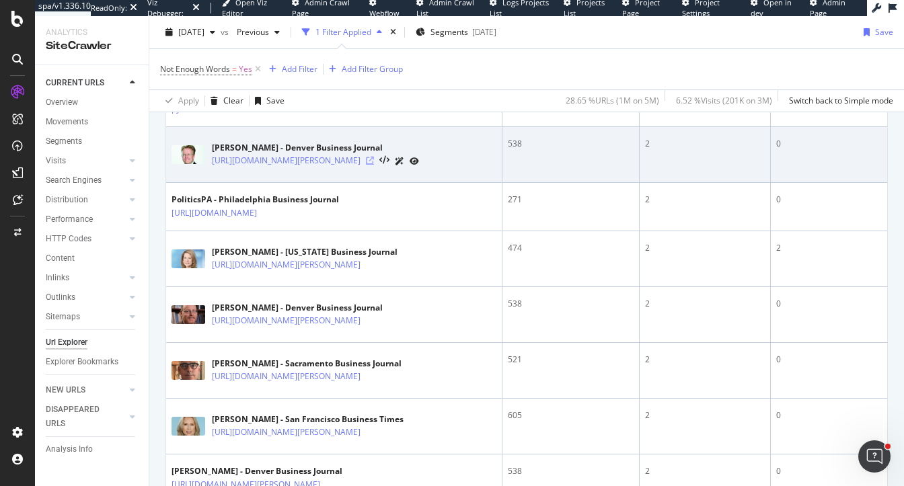
click at [374, 165] on icon at bounding box center [370, 161] width 8 height 8
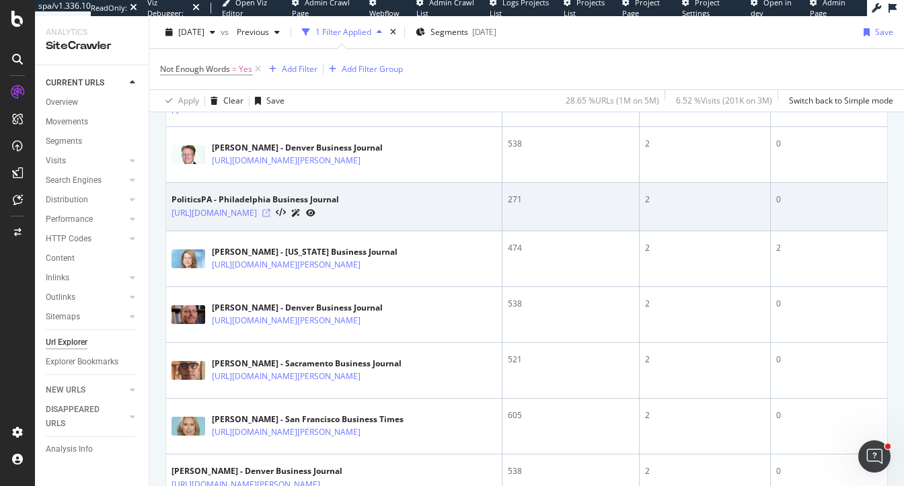
click at [270, 217] on icon at bounding box center [266, 213] width 8 height 8
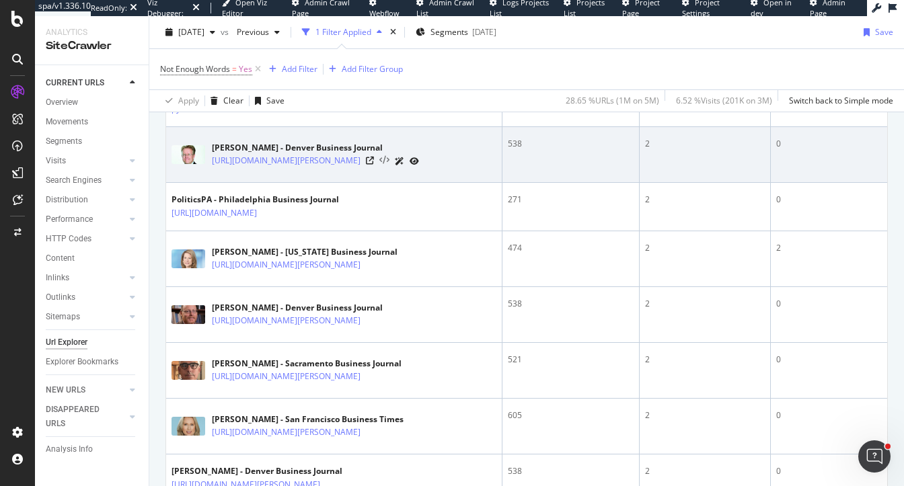
click at [390, 166] on icon at bounding box center [384, 160] width 10 height 9
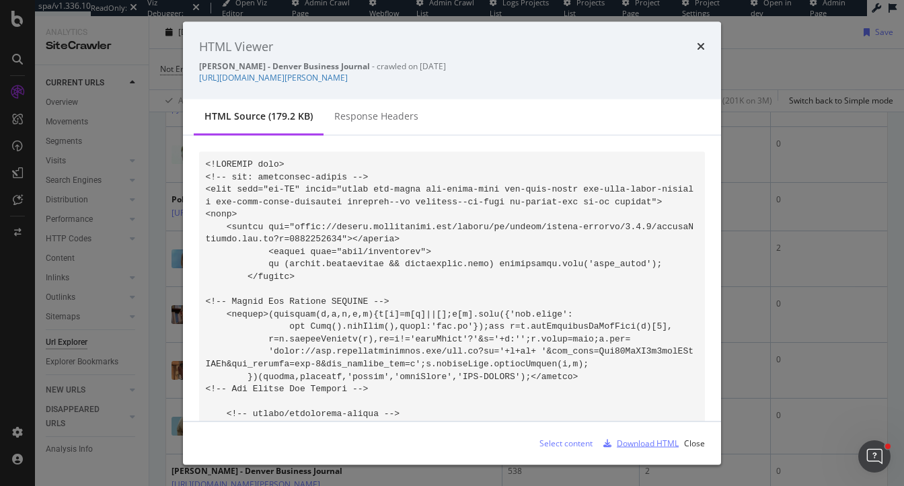
click at [634, 445] on div "Download HTML" at bounding box center [648, 442] width 62 height 11
click at [639, 447] on div "Download HTML" at bounding box center [648, 442] width 62 height 11
copy link "https://www.bizjournals.com/denver/c/whos-who-energy-2/8081/graham-reid.html"
click at [703, 48] on icon "times" at bounding box center [701, 46] width 8 height 11
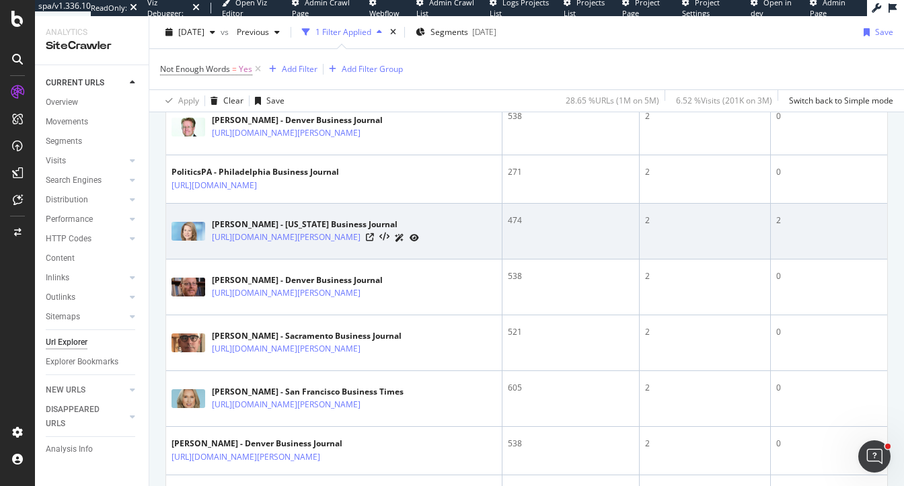
scroll to position [644, 0]
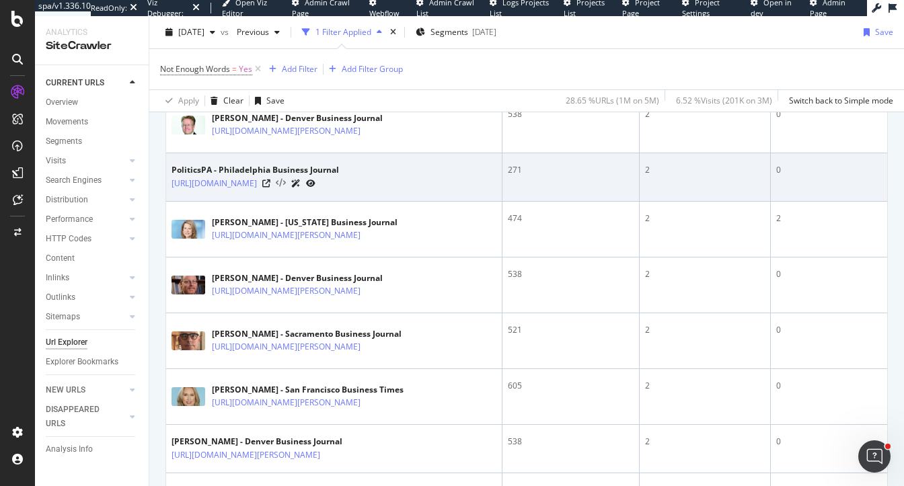
click at [286, 188] on icon at bounding box center [281, 183] width 10 height 9
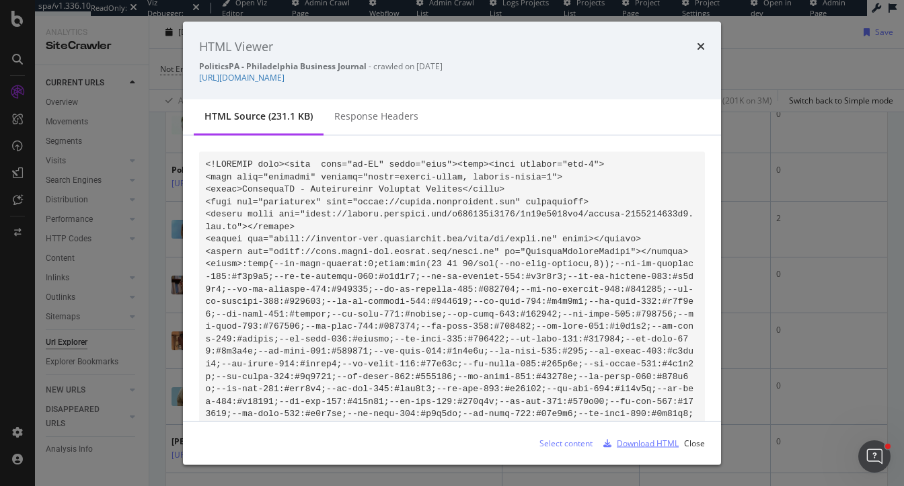
click at [637, 453] on div "Download HTML" at bounding box center [638, 443] width 81 height 20
click at [704, 43] on icon "times" at bounding box center [701, 46] width 8 height 11
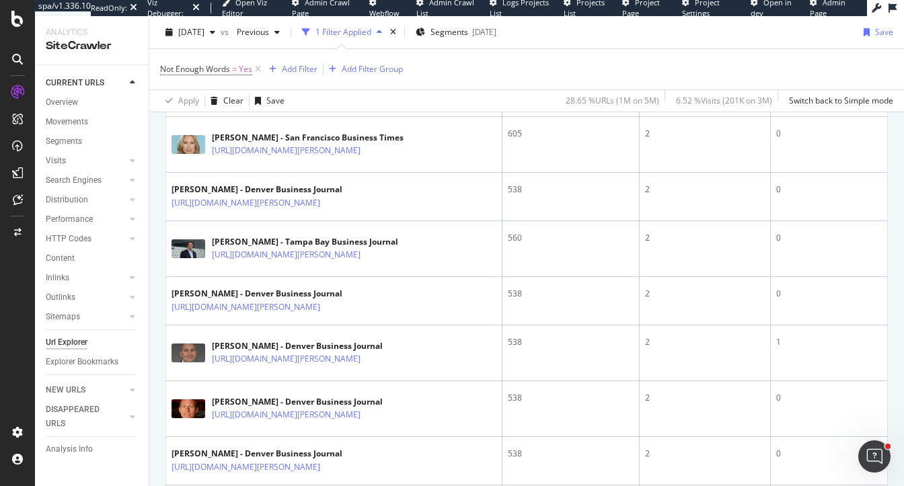
scroll to position [963, 0]
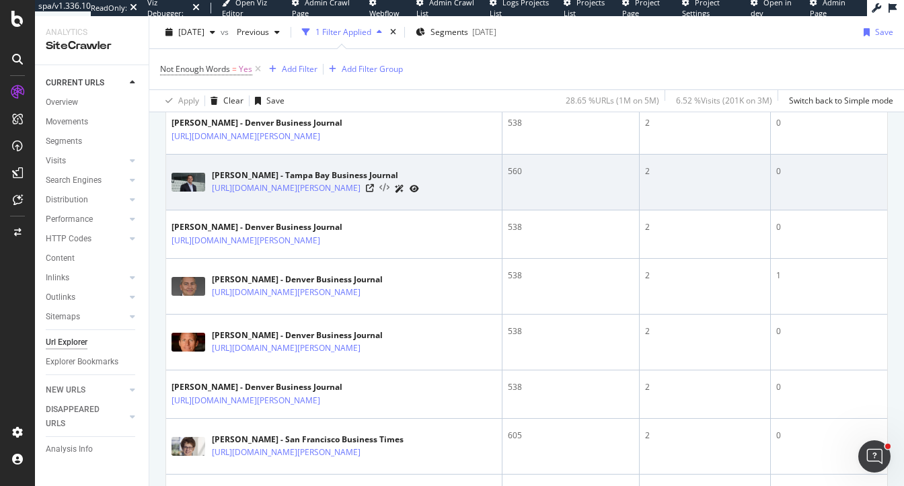
click at [390, 193] on icon at bounding box center [384, 188] width 10 height 9
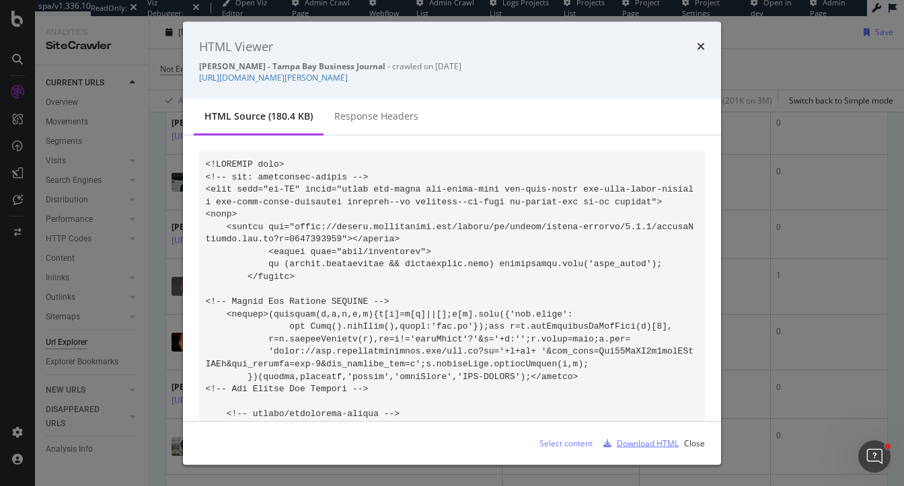
click at [645, 449] on div "Download HTML" at bounding box center [638, 443] width 81 height 20
click at [697, 49] on icon "times" at bounding box center [701, 46] width 8 height 11
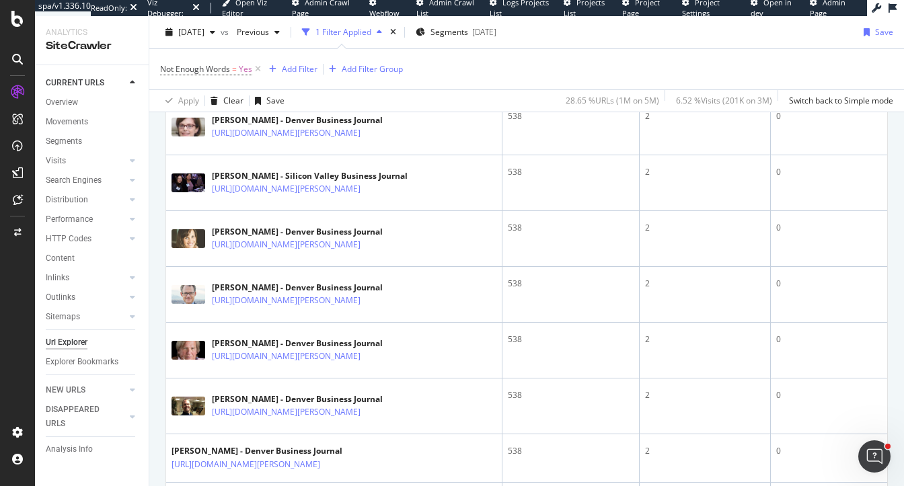
scroll to position [2313, 0]
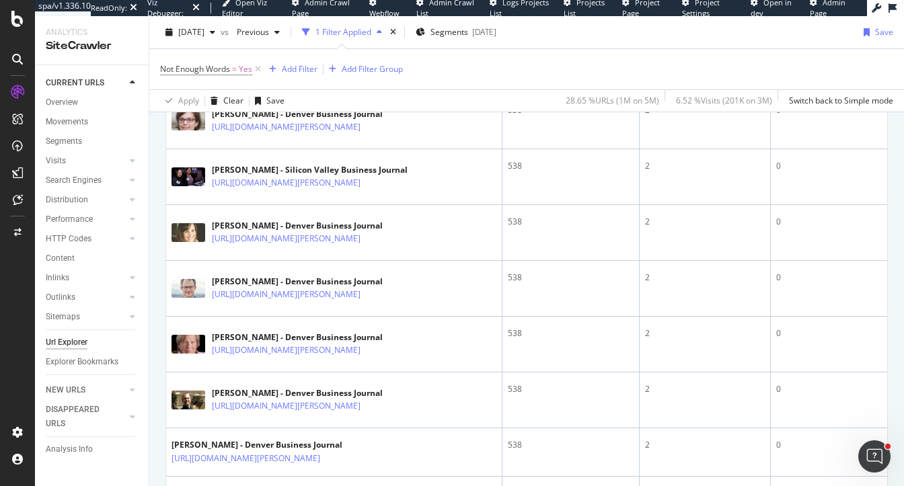
click at [390, 20] on icon at bounding box center [384, 15] width 10 height 9
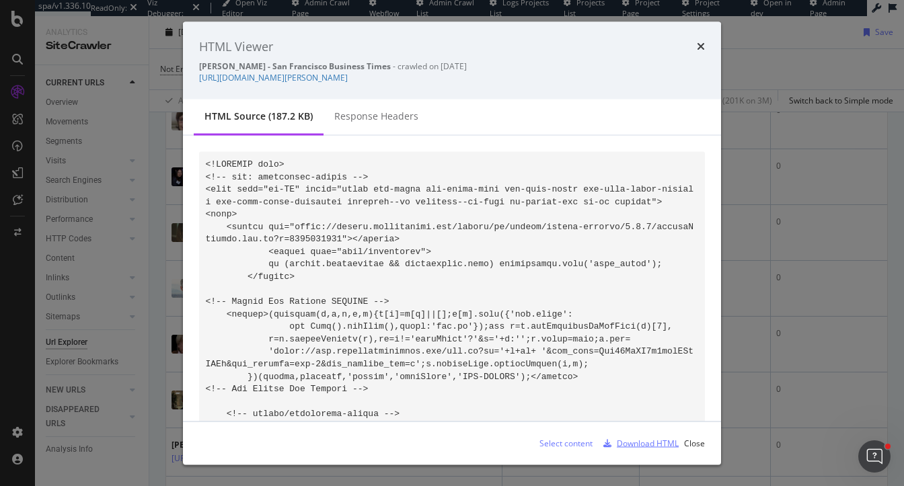
click at [645, 445] on div "Download HTML" at bounding box center [648, 442] width 62 height 11
click at [698, 44] on icon "times" at bounding box center [701, 46] width 8 height 11
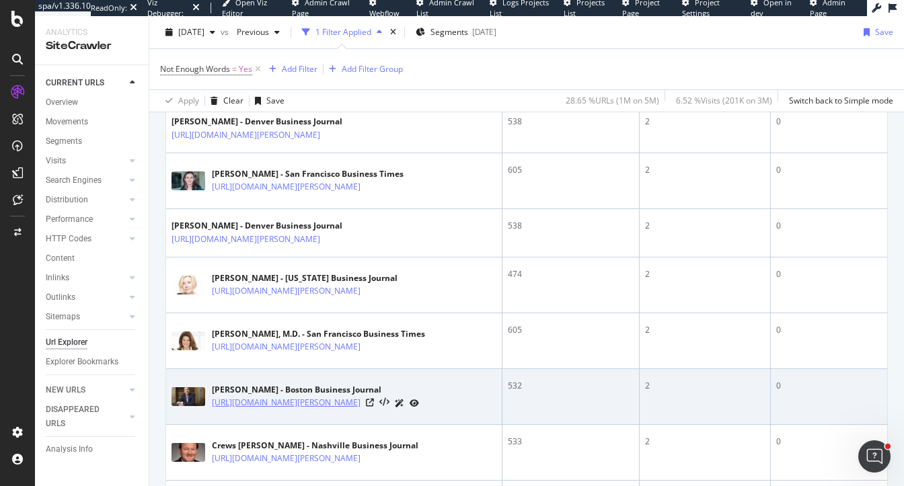
scroll to position [1332, 0]
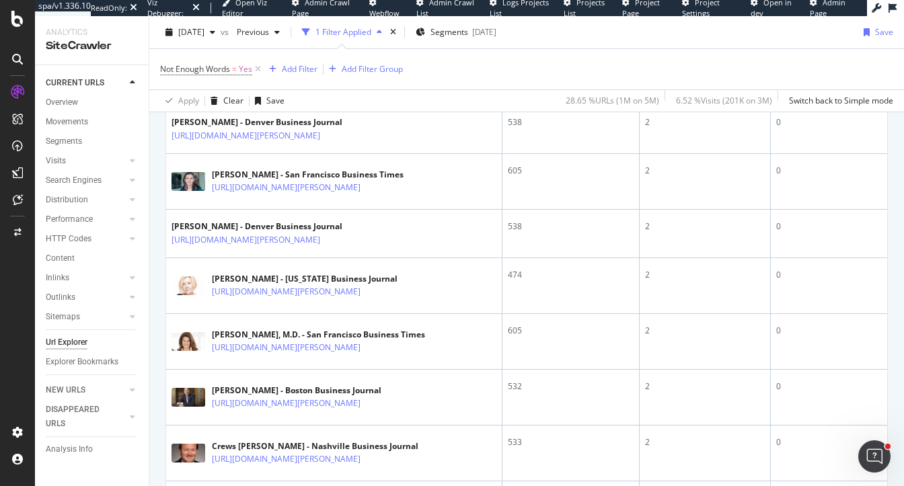
copy link "https://www.bizjournals.com/sanfrancisco/c/most-influential-women-in-bay-area-b…"
click at [390, 88] on icon at bounding box center [384, 83] width 10 height 9
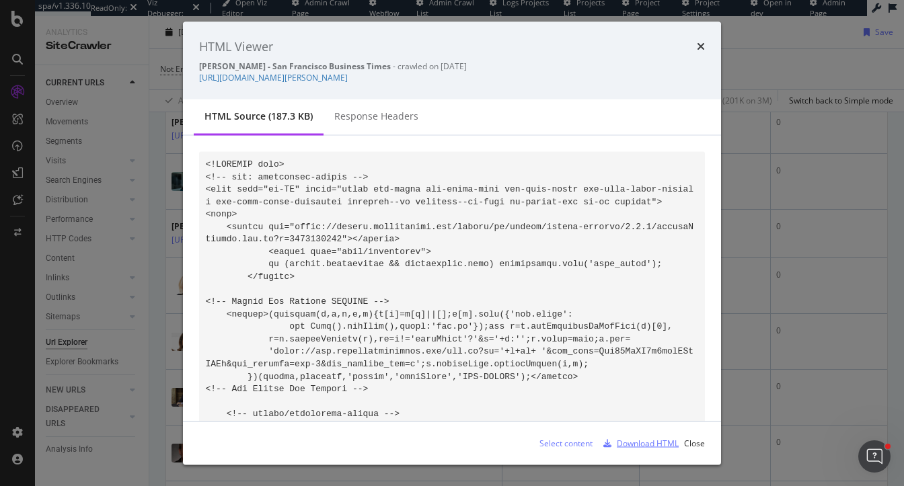
click at [634, 447] on div "Download HTML" at bounding box center [648, 442] width 62 height 11
click at [698, 42] on icon "times" at bounding box center [701, 46] width 8 height 11
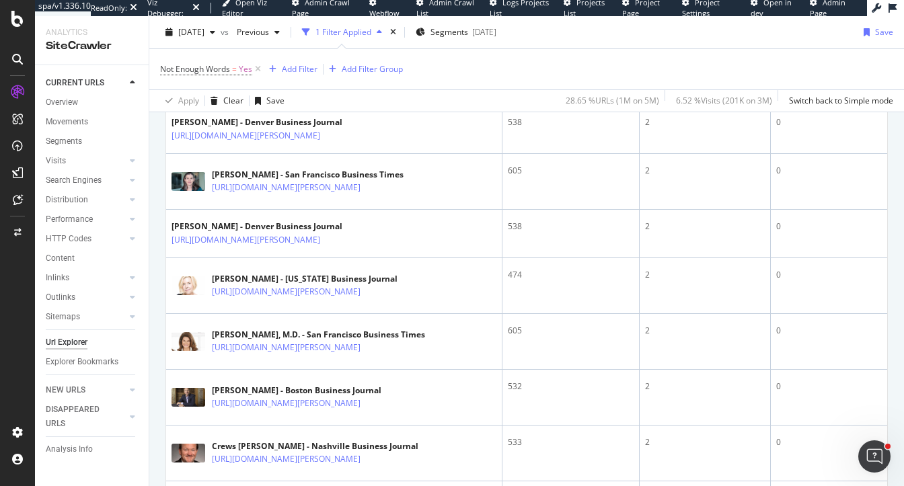
drag, startPoint x: 64, startPoint y: 102, endPoint x: 120, endPoint y: 84, distance: 59.4
click at [64, 102] on div "Overview" at bounding box center [62, 103] width 32 height 14
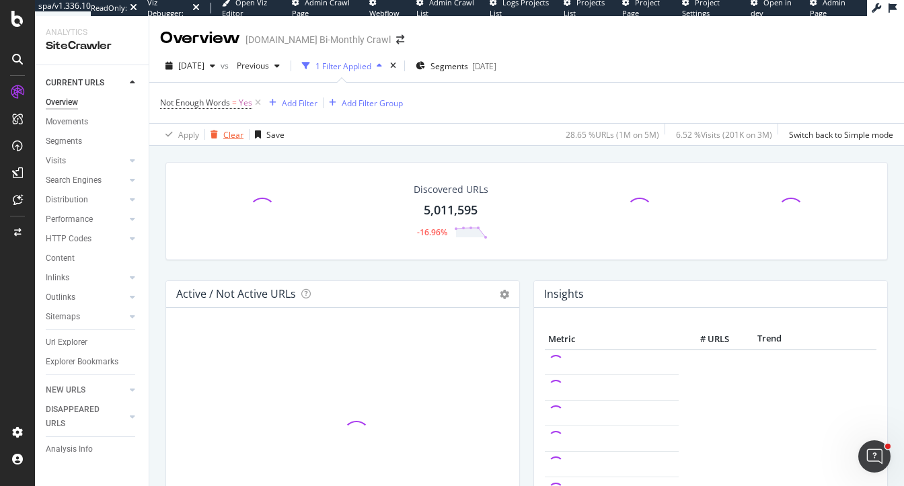
click at [230, 137] on div "Clear" at bounding box center [233, 134] width 20 height 11
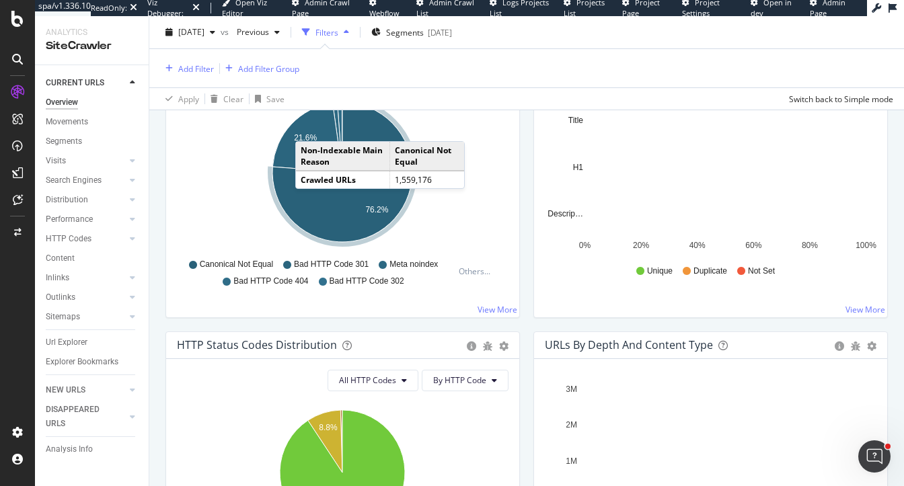
scroll to position [514, 0]
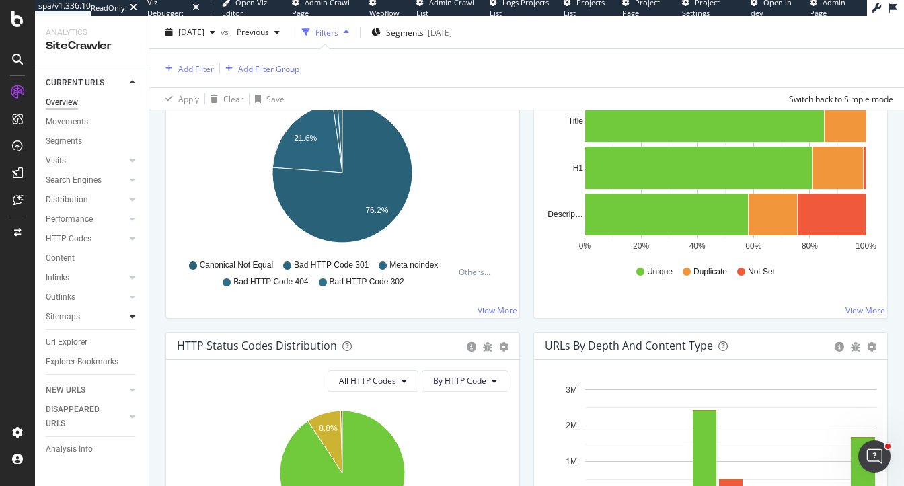
click at [126, 317] on div at bounding box center [132, 316] width 13 height 13
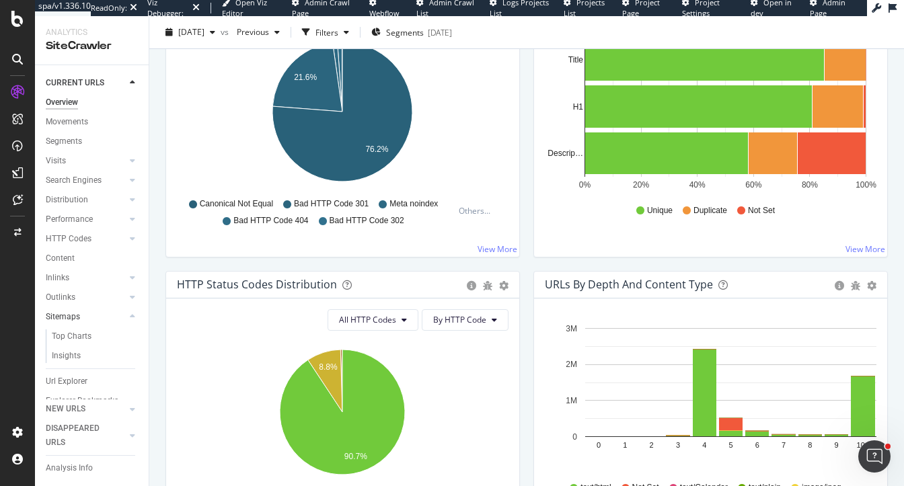
scroll to position [453, 0]
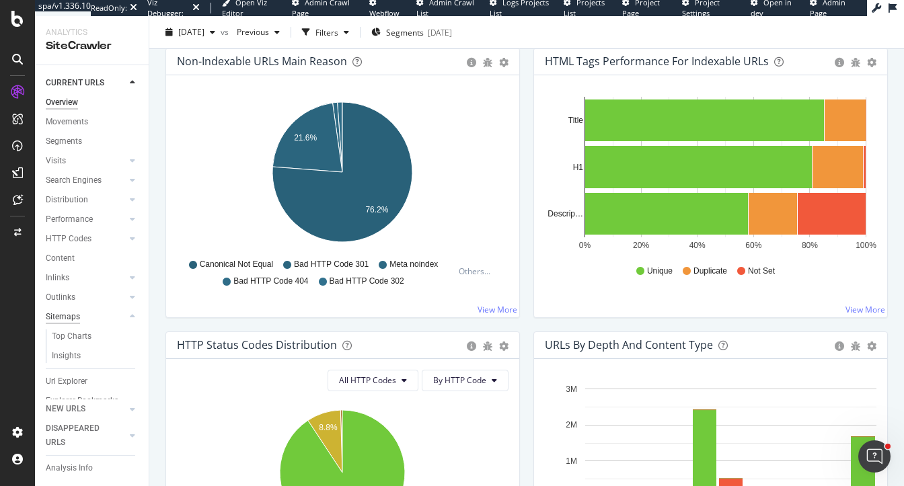
click at [63, 317] on div "Sitemaps" at bounding box center [63, 317] width 34 height 14
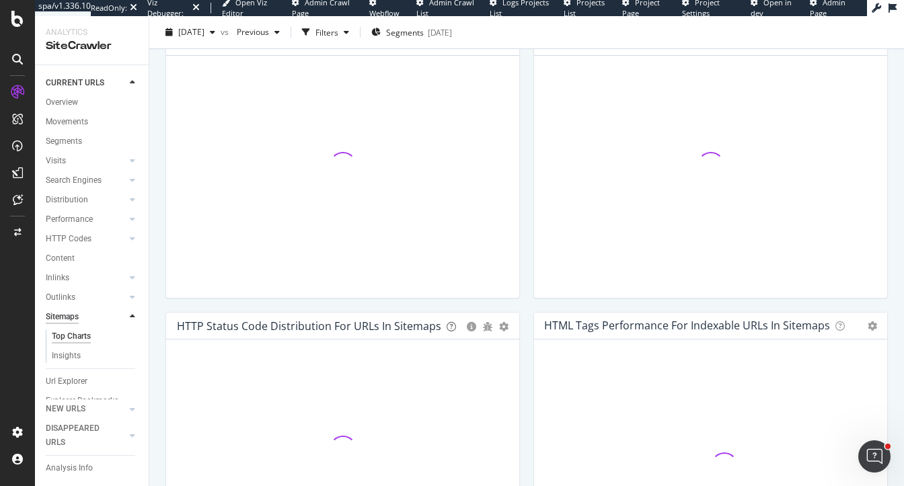
click at [213, 248] on div at bounding box center [343, 166] width 332 height 198
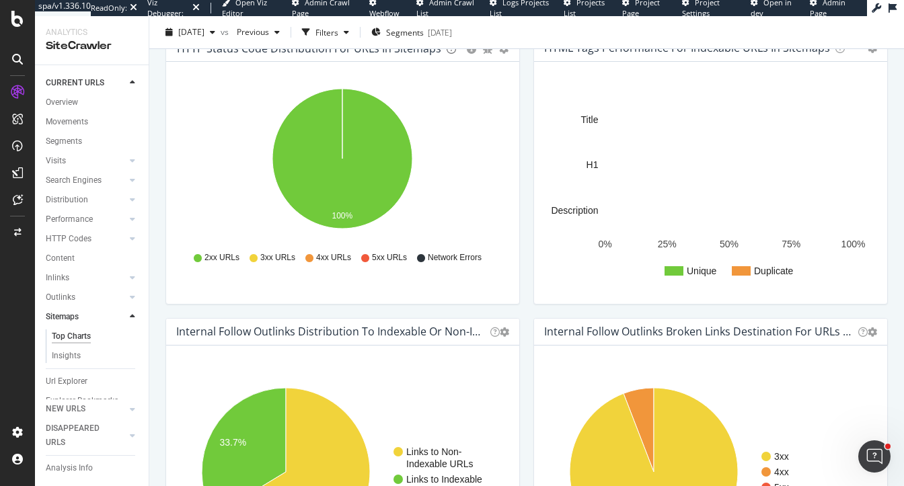
scroll to position [724, 0]
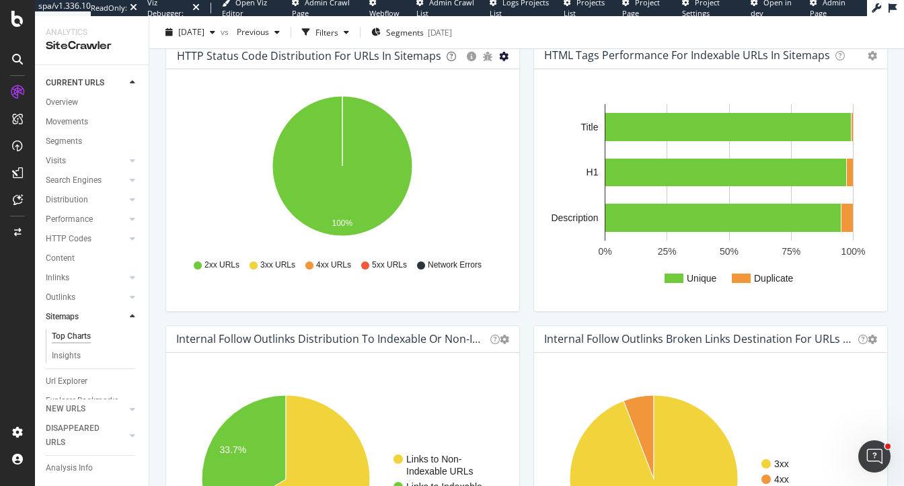
click at [503, 58] on icon "gear" at bounding box center [503, 56] width 9 height 9
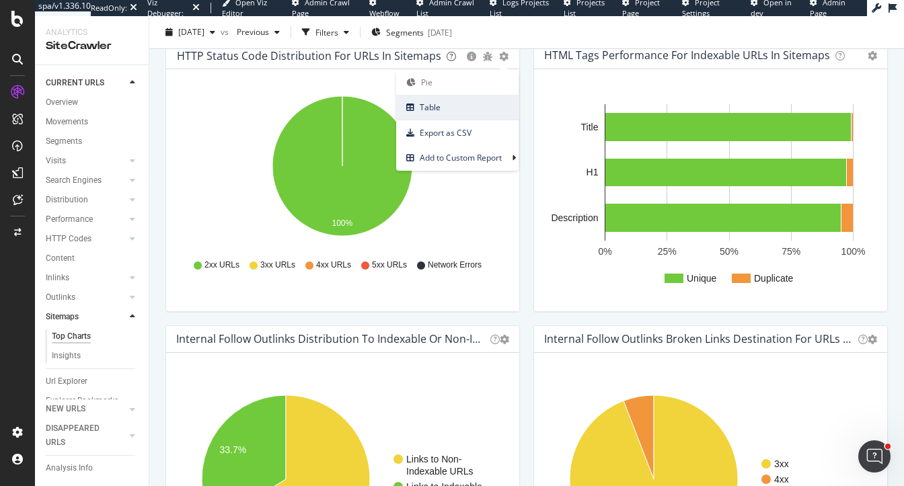
click at [461, 112] on span "Table" at bounding box center [457, 107] width 122 height 18
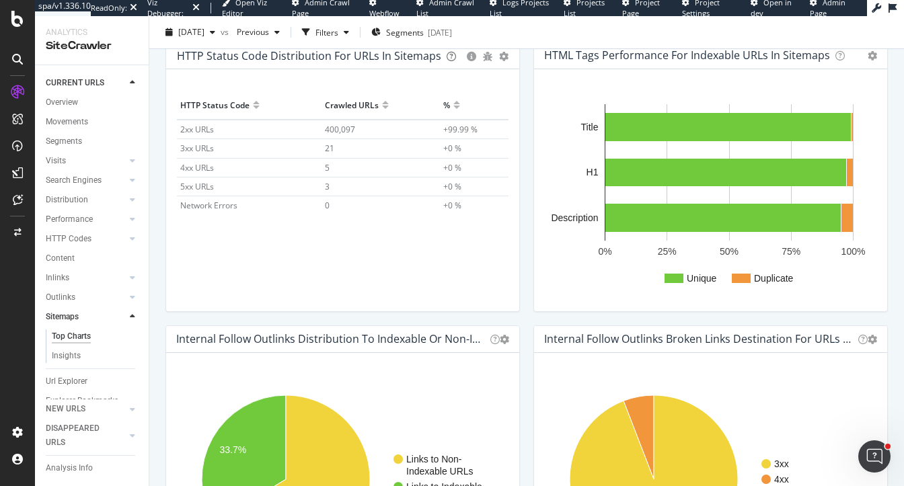
click at [368, 239] on div "HTTP Status Code Crawled URLs % 2xx URLs 400,097 +99.99 % 3xx URLs 21 +0 % 4xx …" at bounding box center [343, 180] width 332 height 178
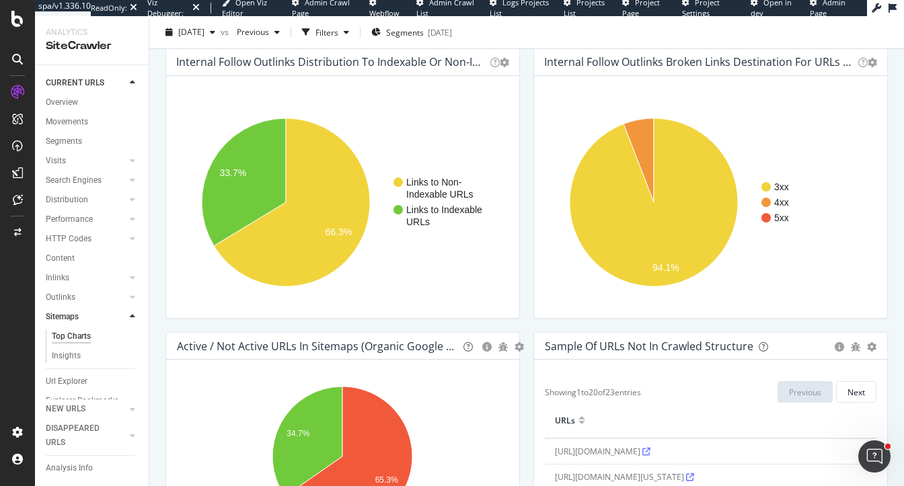
scroll to position [988, 0]
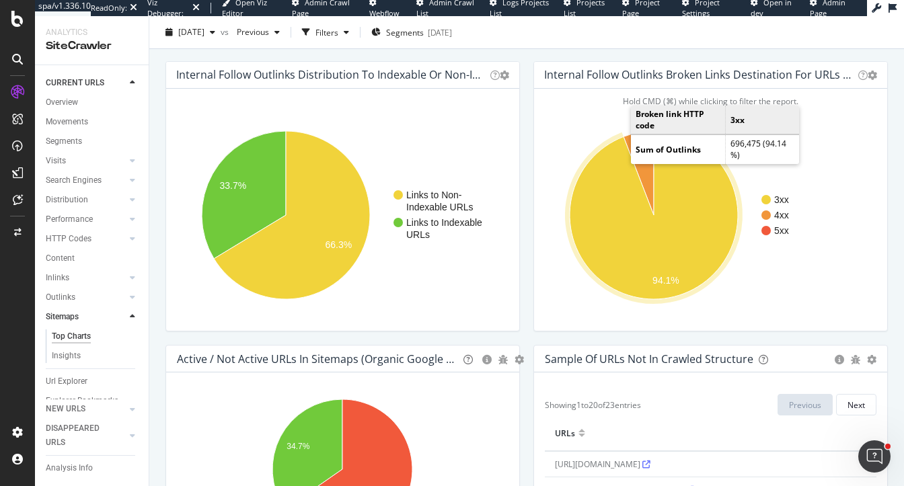
click at [606, 186] on icon "A chart." at bounding box center [654, 215] width 168 height 168
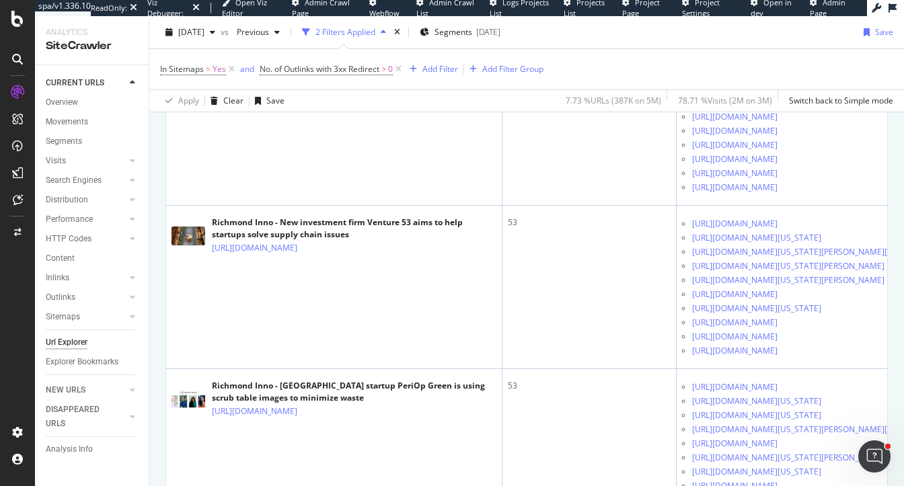
scroll to position [5073, 0]
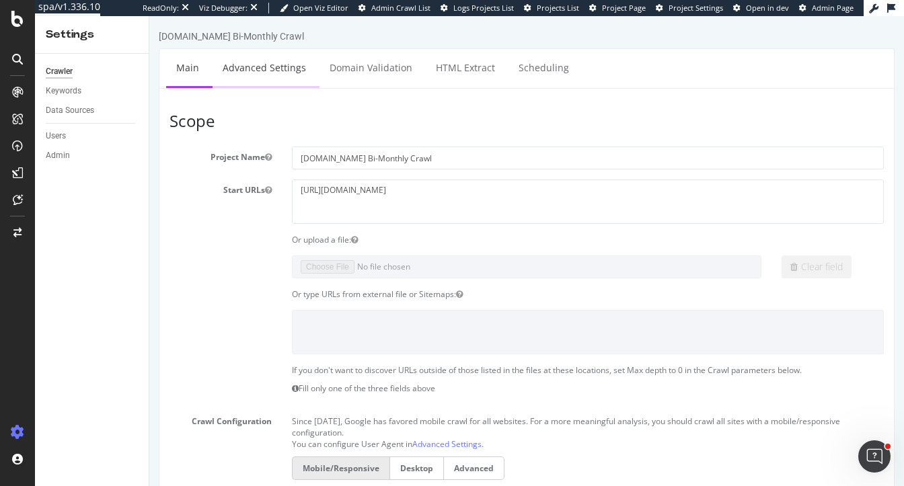
click at [254, 81] on link "Advanced Settings" at bounding box center [265, 67] width 104 height 37
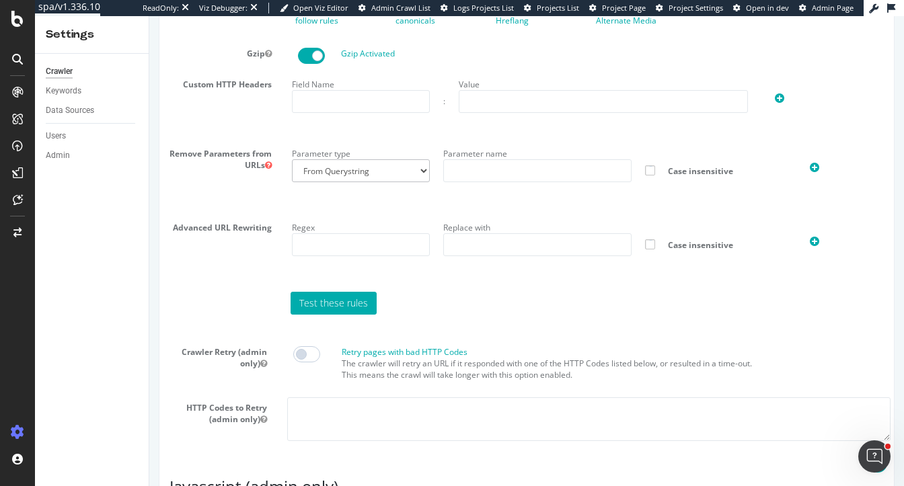
scroll to position [1194, 0]
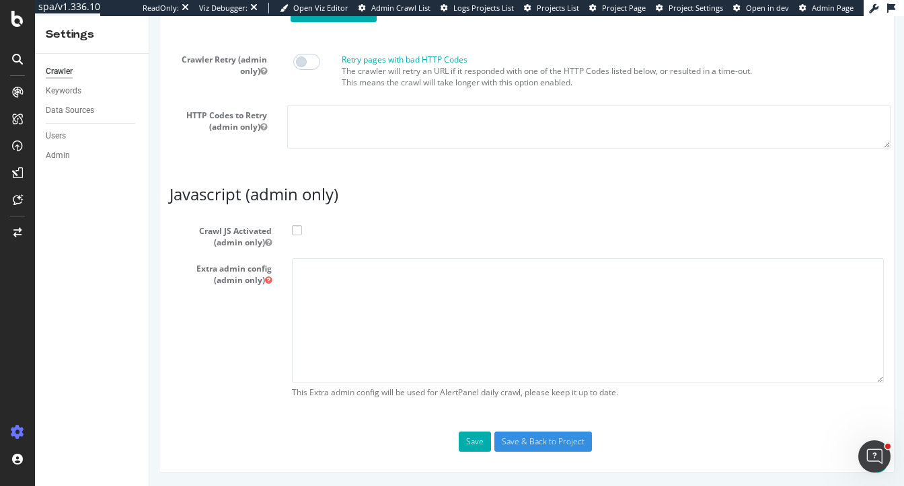
type input "[PERSON_NAME][EMAIL_ADDRESS][DOMAIN_NAME]"
click at [322, 331] on textarea at bounding box center [588, 320] width 592 height 124
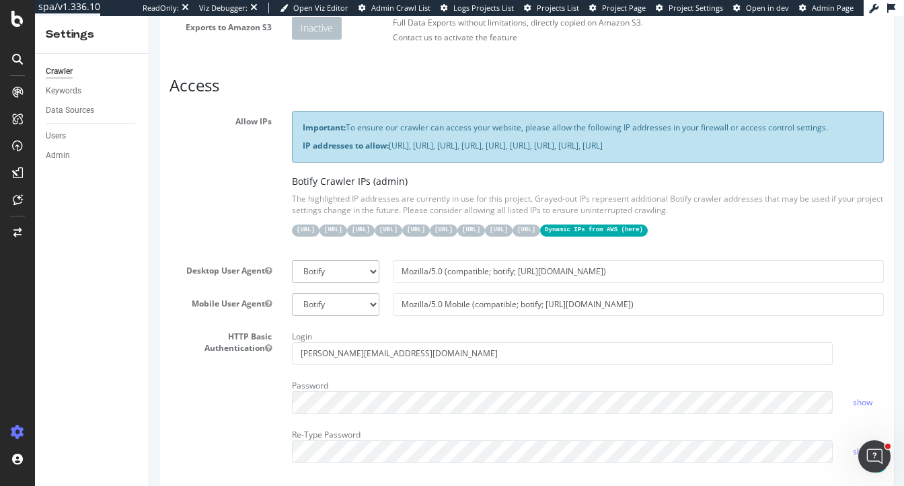
scroll to position [0, 0]
